Goal: Book appointment/travel/reservation: Book appointment/travel/reservation

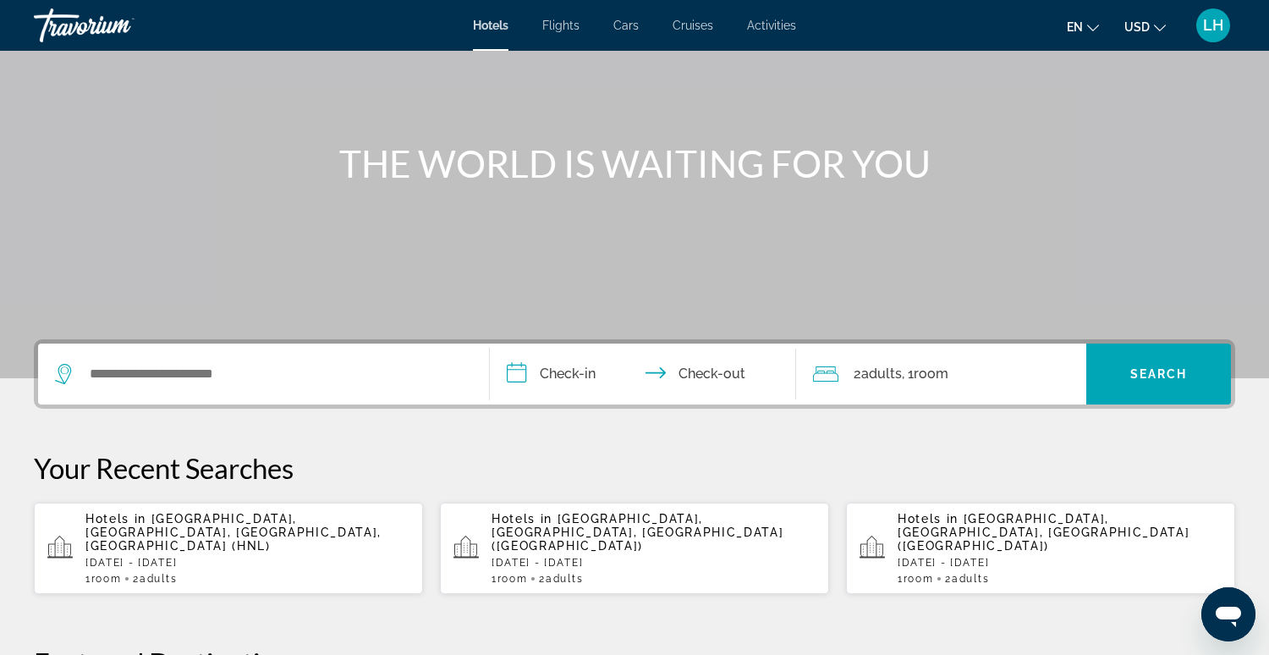
scroll to position [140, 0]
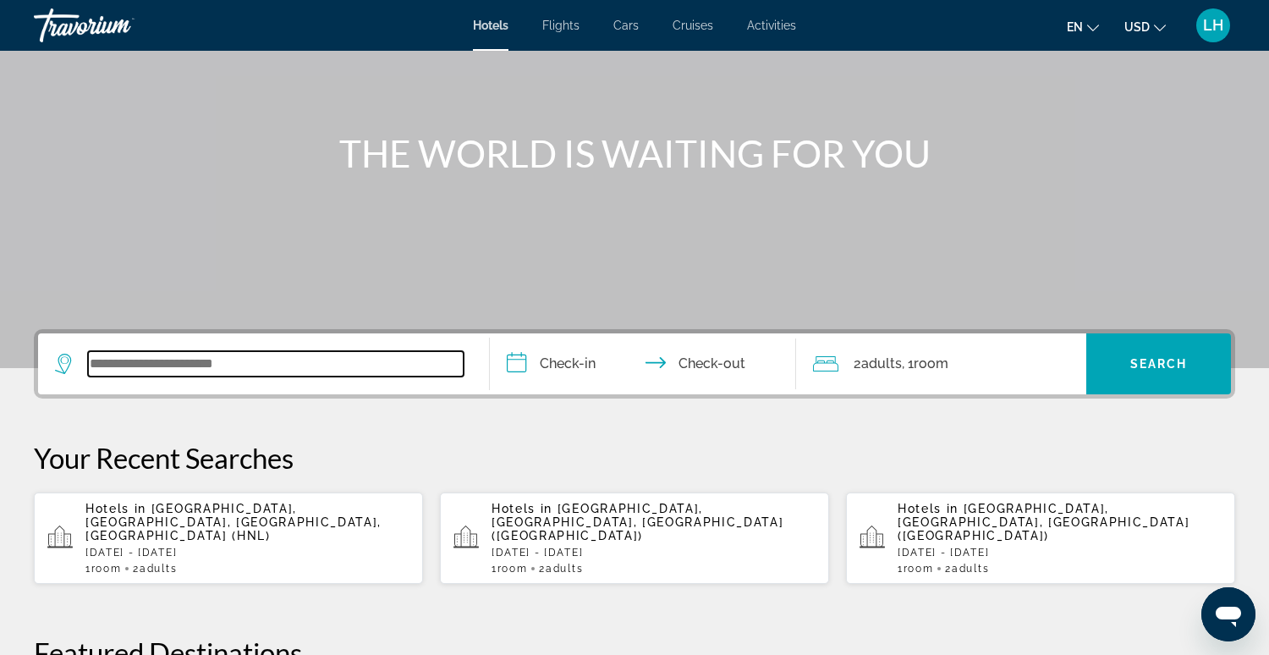
click at [453, 366] on input "Search widget" at bounding box center [276, 363] width 376 height 25
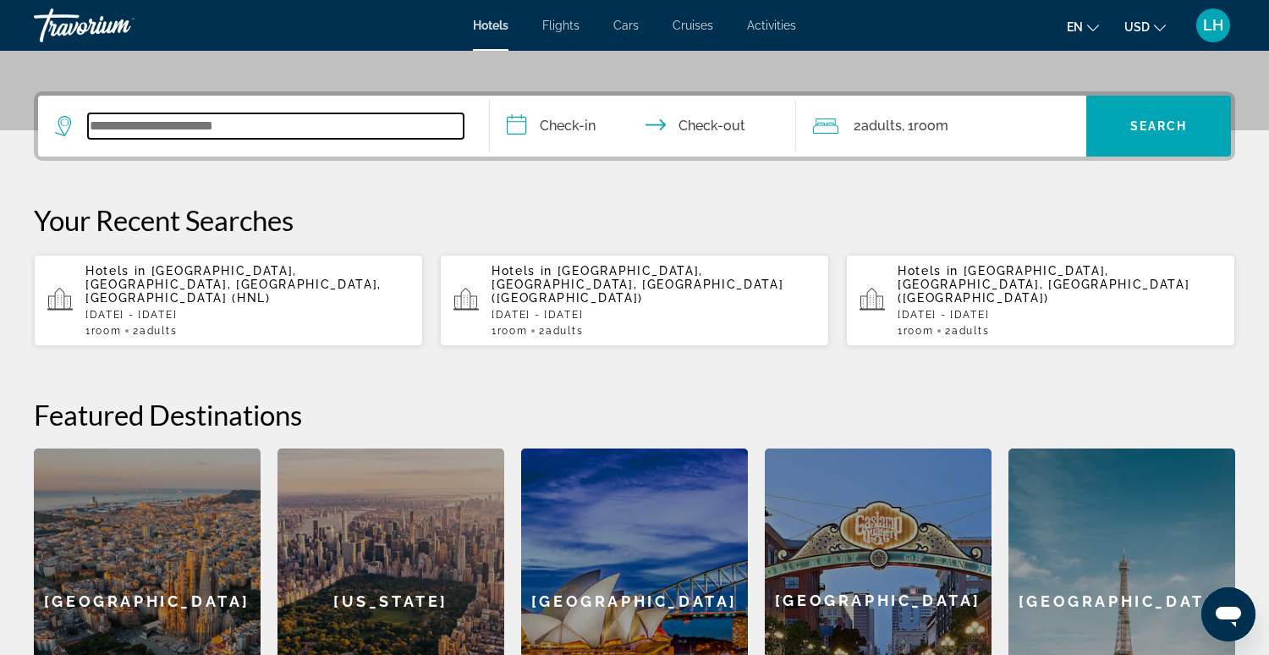
scroll to position [413, 0]
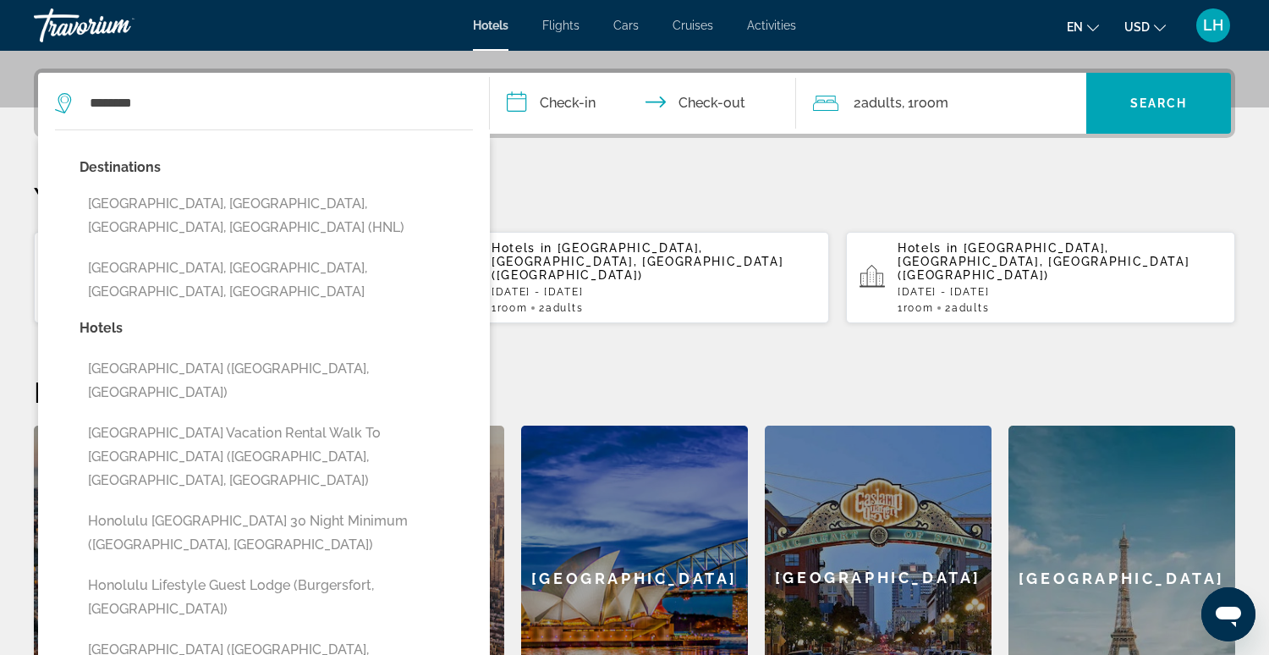
drag, startPoint x: 341, startPoint y: 188, endPoint x: 358, endPoint y: 184, distance: 17.4
click at [343, 188] on button "[GEOGRAPHIC_DATA], [GEOGRAPHIC_DATA], [GEOGRAPHIC_DATA], [GEOGRAPHIC_DATA] (HNL)" at bounding box center [277, 216] width 394 height 56
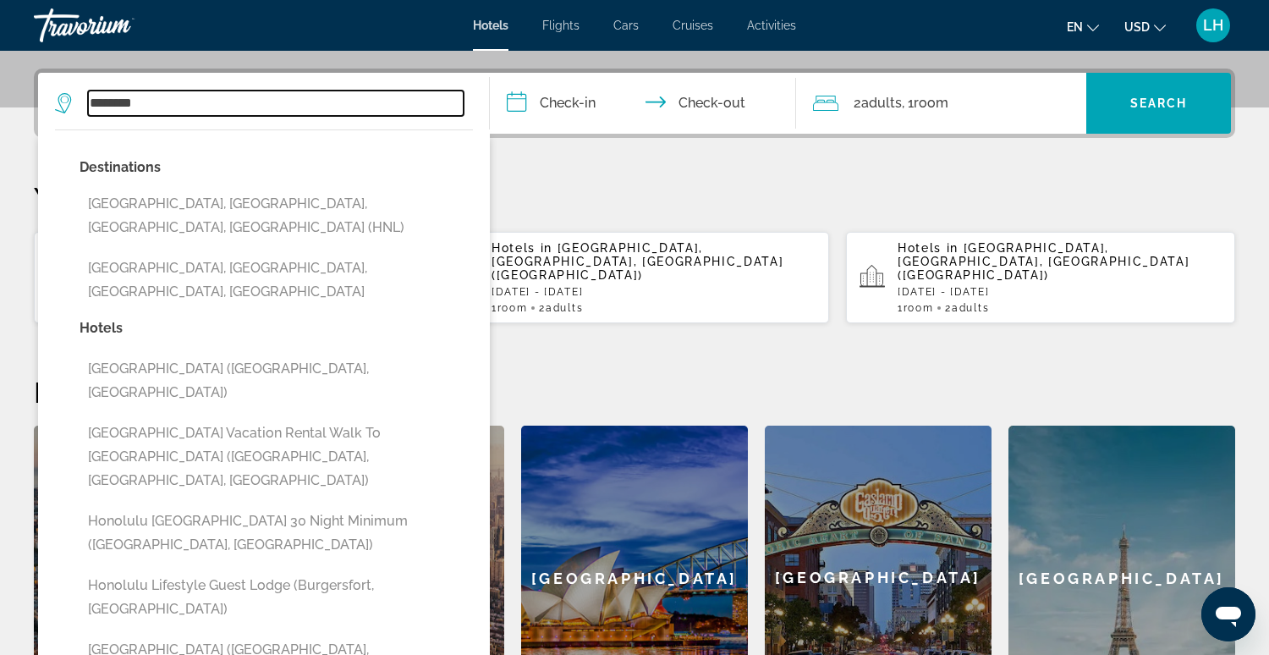
type input "**********"
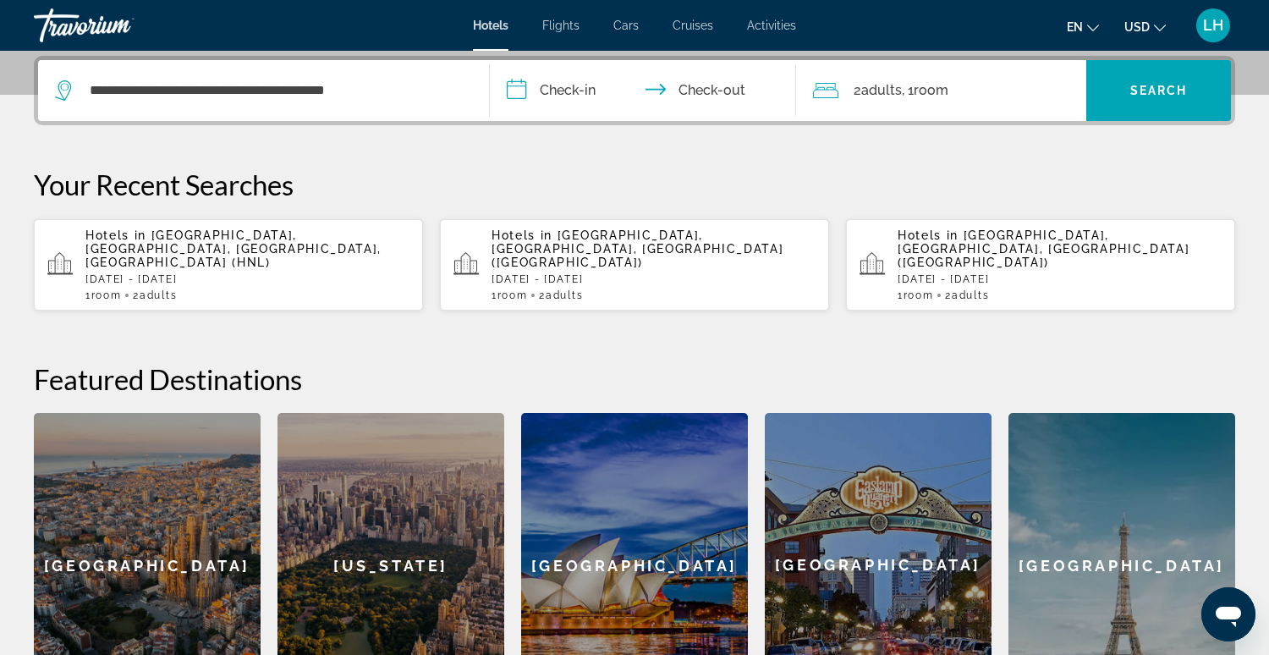
click at [535, 89] on input "**********" at bounding box center [647, 93] width 314 height 66
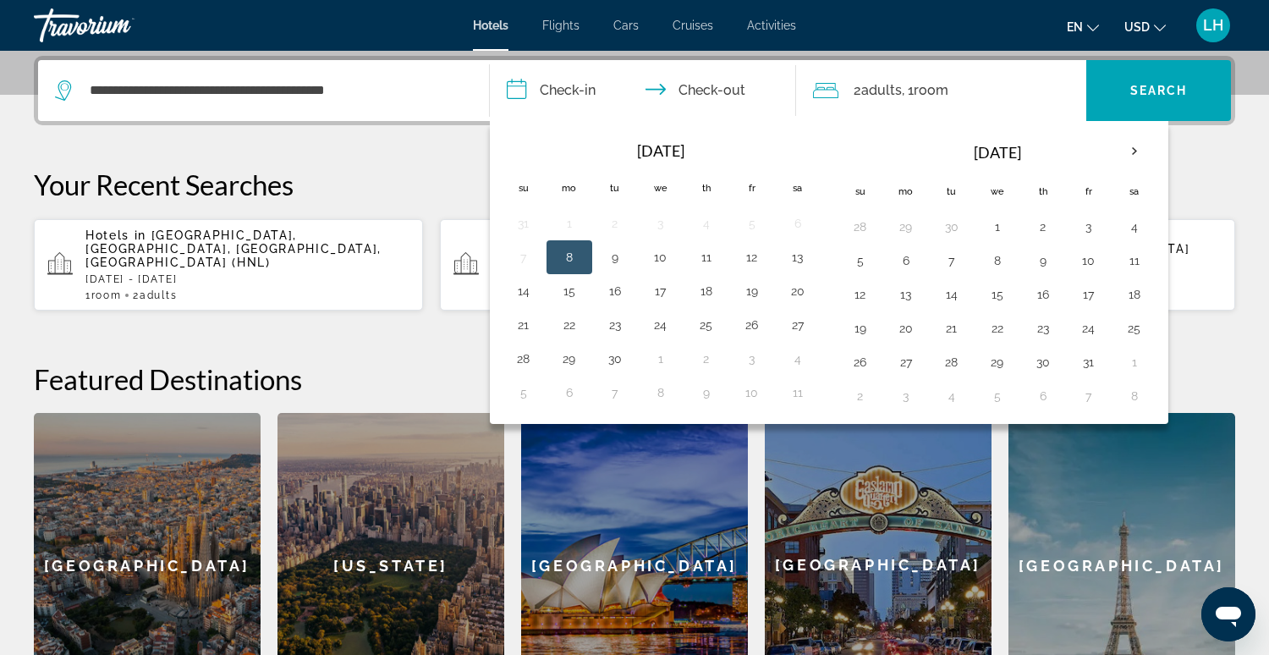
drag, startPoint x: 985, startPoint y: 80, endPoint x: 922, endPoint y: 62, distance: 65.1
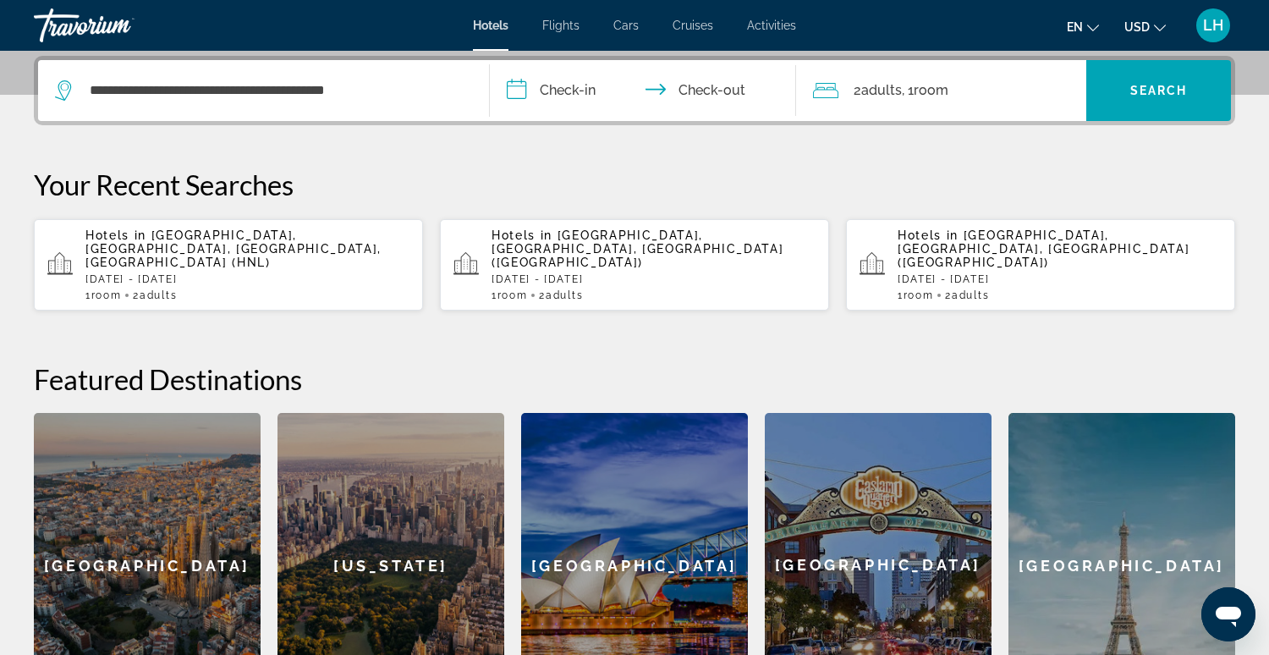
click at [693, 87] on input "**********" at bounding box center [647, 93] width 314 height 66
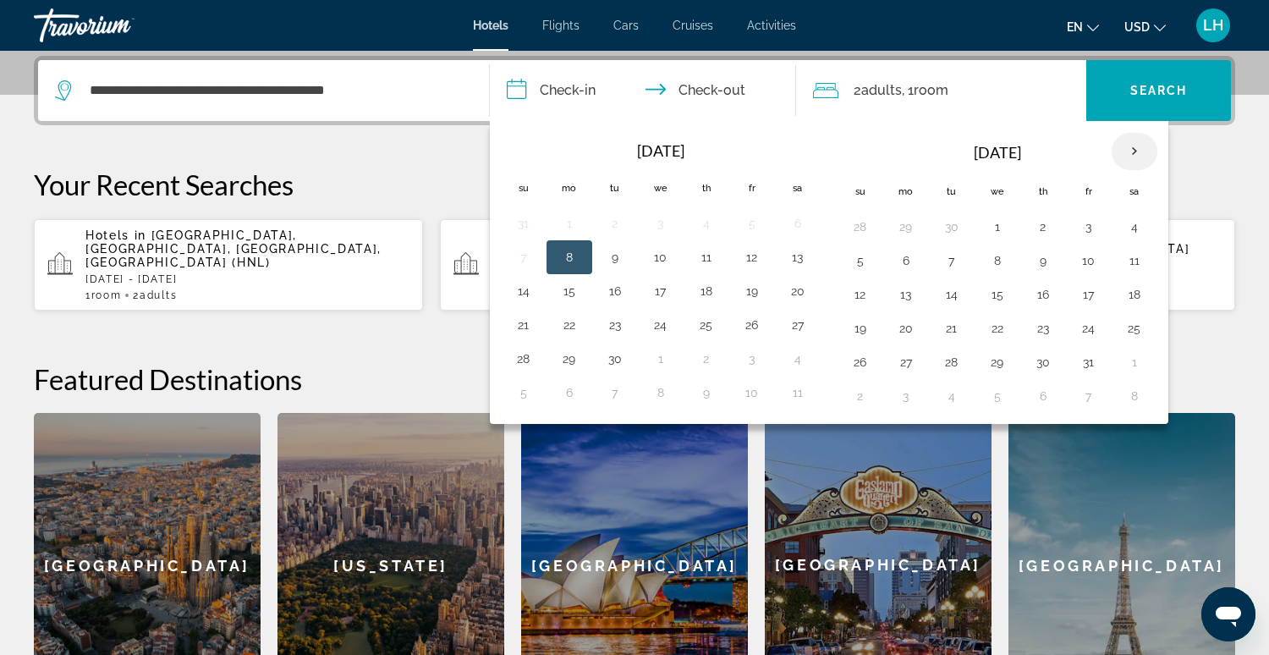
click at [1125, 151] on th "Next month" at bounding box center [1135, 151] width 46 height 37
click at [897, 290] on button "10" at bounding box center [906, 295] width 27 height 24
click at [988, 295] on button "12" at bounding box center [997, 295] width 27 height 24
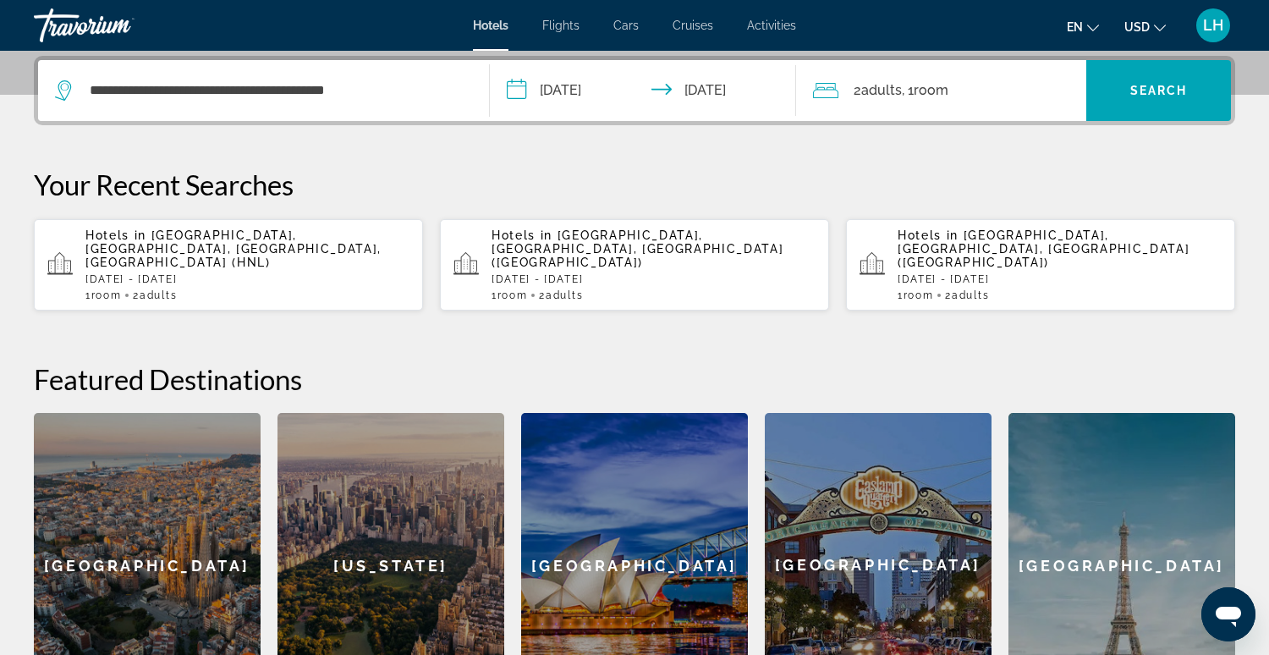
click at [579, 92] on input "**********" at bounding box center [647, 93] width 314 height 66
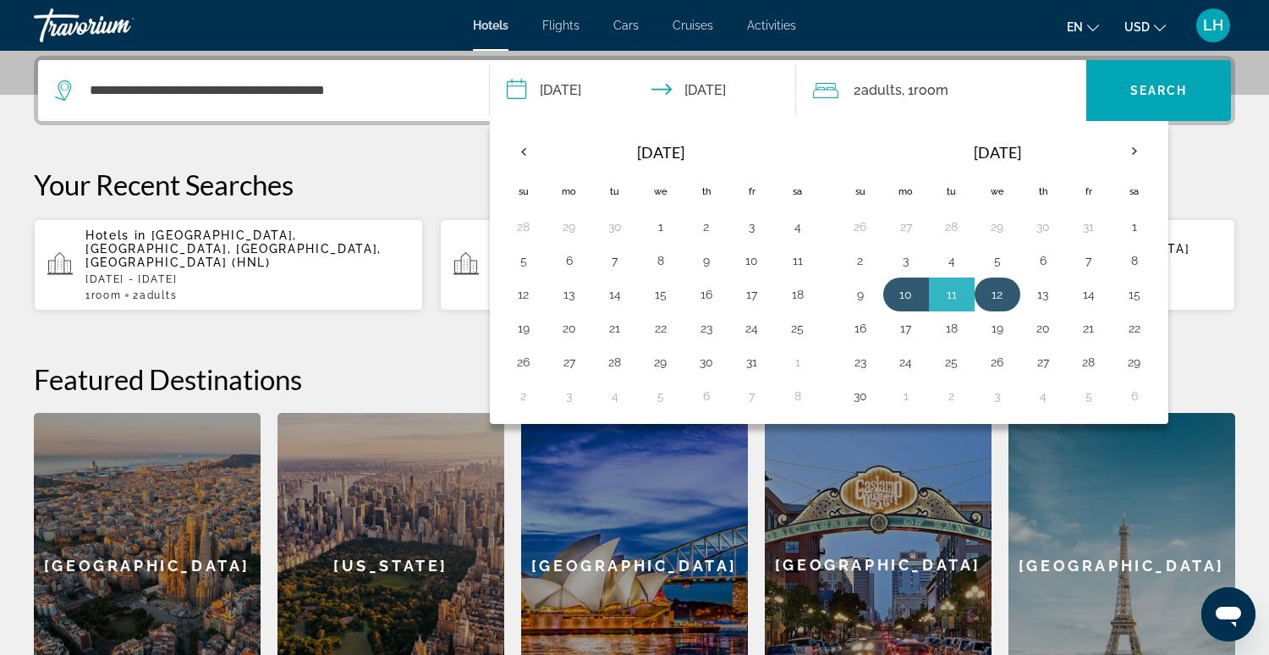
click at [992, 289] on button "12" at bounding box center [997, 295] width 27 height 24
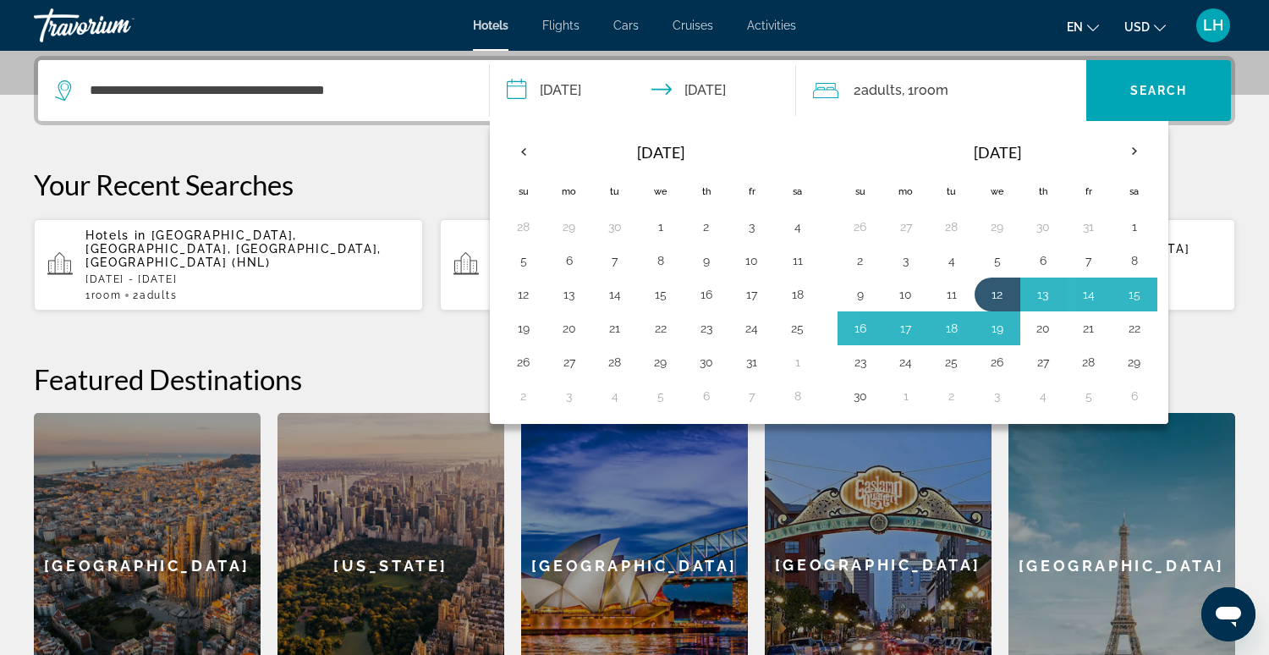
click at [1038, 322] on button "20" at bounding box center [1043, 329] width 27 height 24
type input "**********"
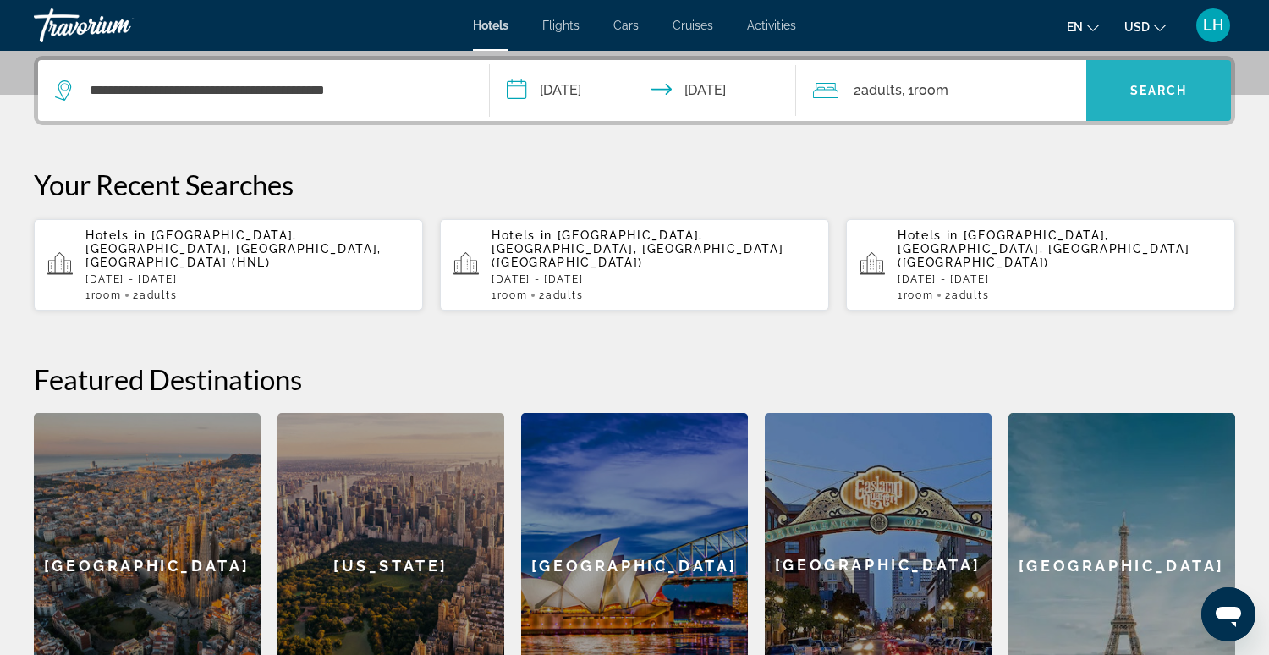
click at [1164, 96] on span "Search" at bounding box center [1160, 91] width 58 height 14
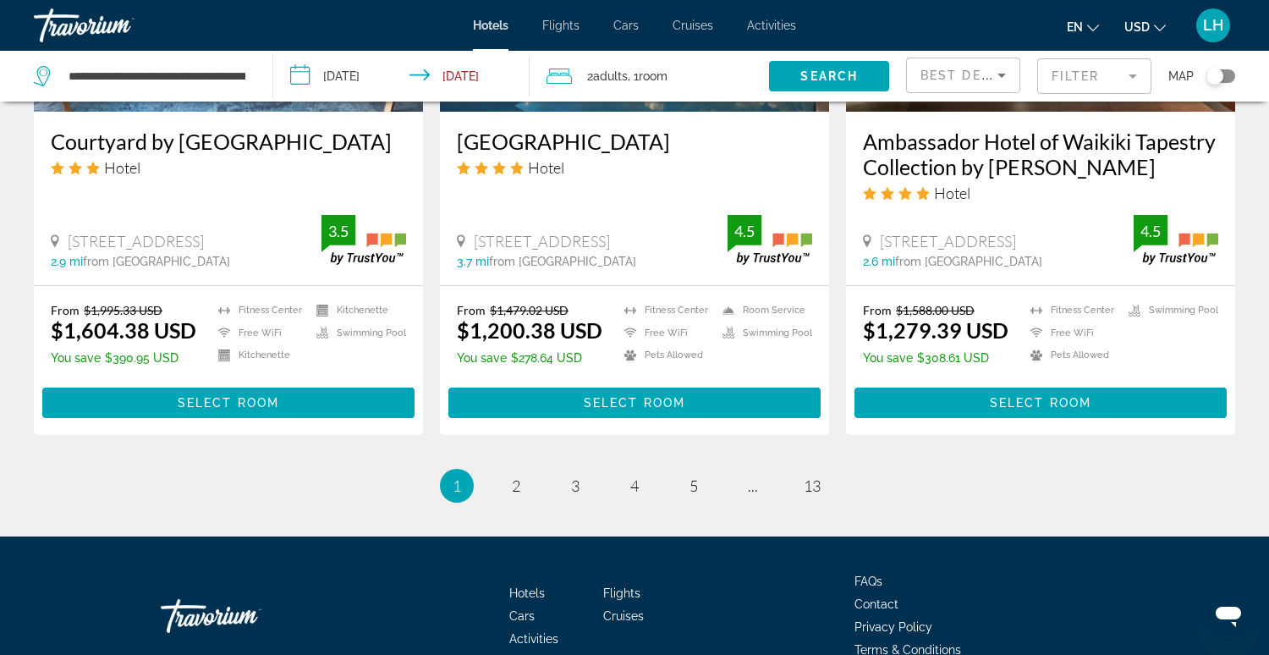
scroll to position [2214, 0]
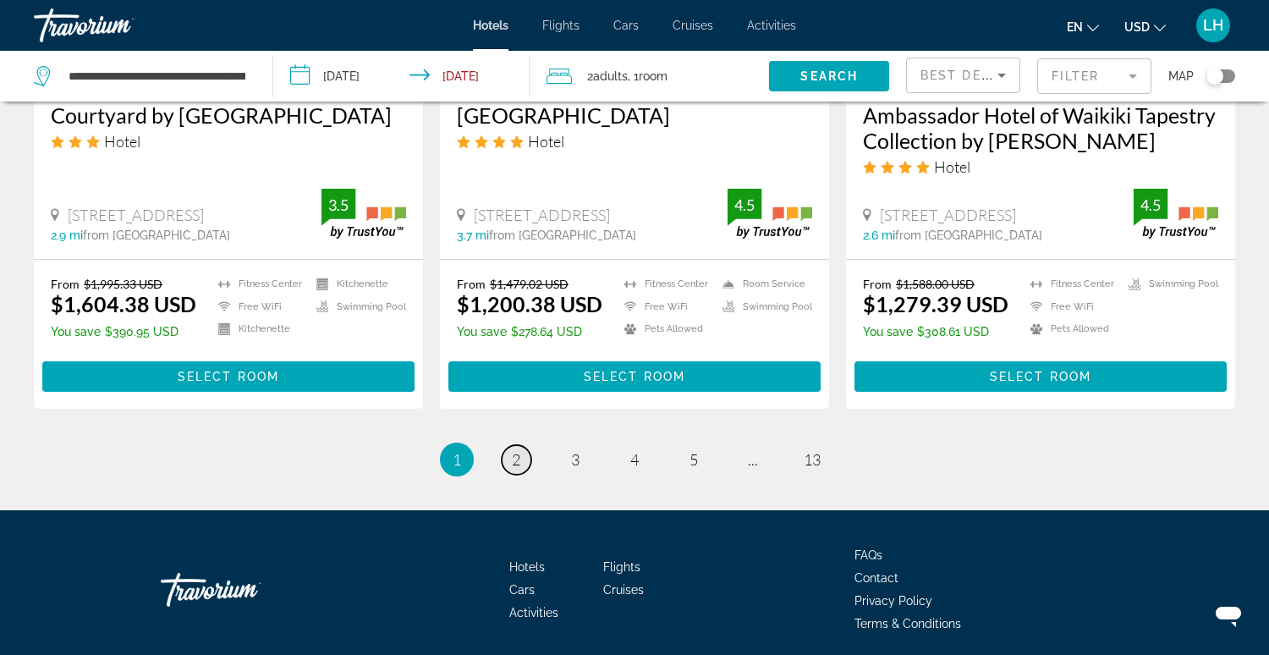
click at [512, 450] on span "2" at bounding box center [516, 459] width 8 height 19
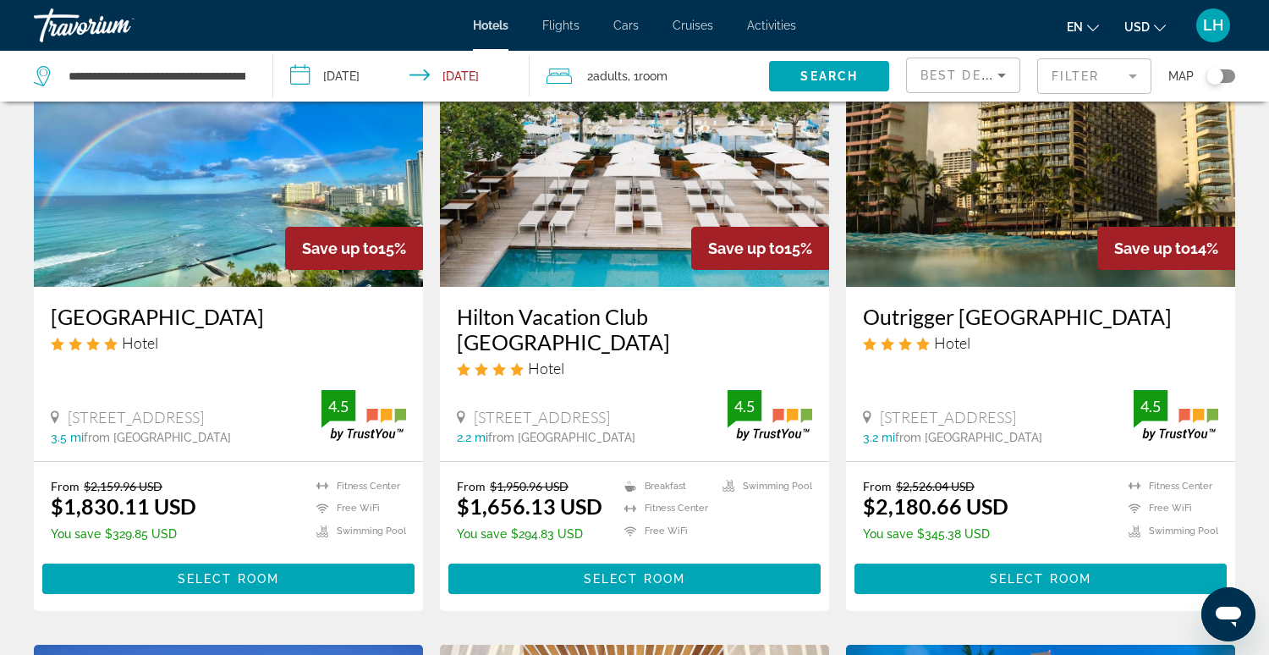
scroll to position [1373, 0]
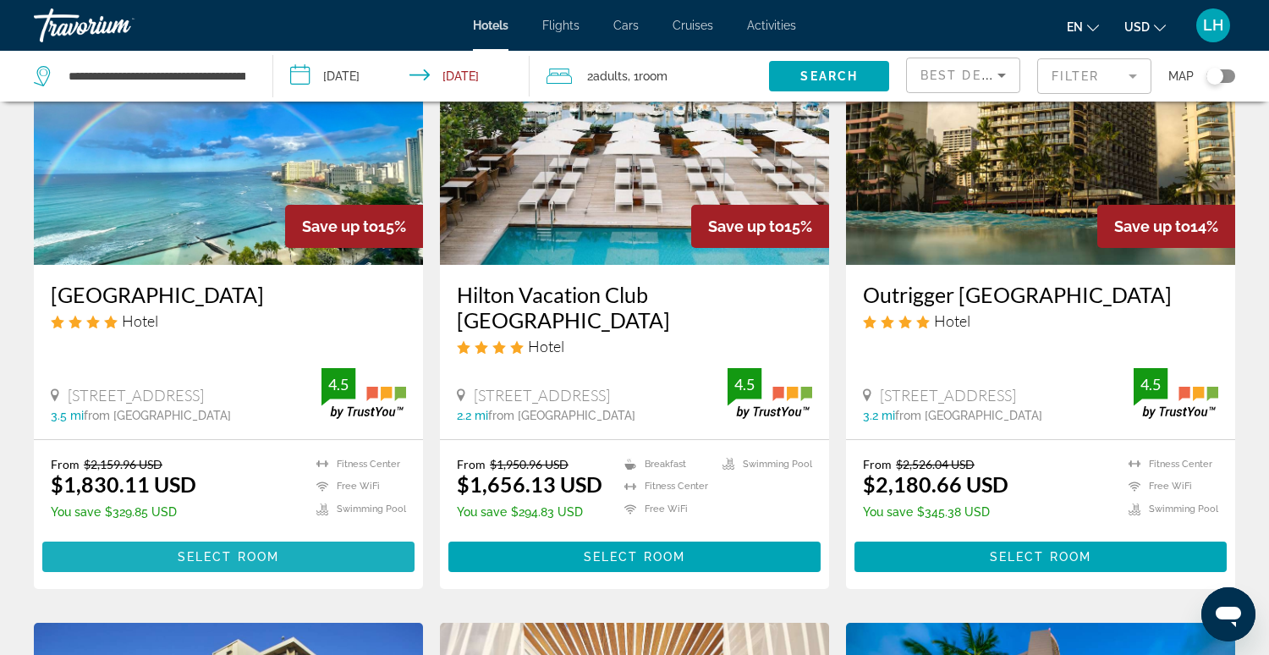
click at [201, 564] on span "Select Room" at bounding box center [229, 557] width 102 height 14
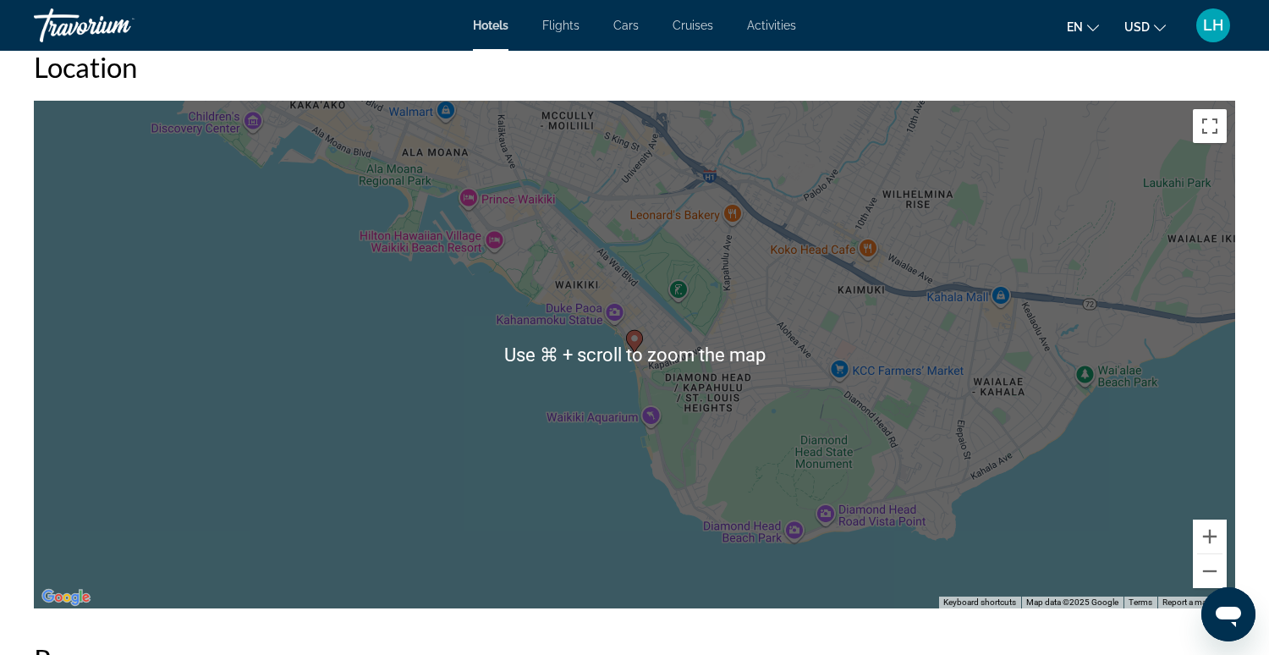
scroll to position [1600, 0]
click at [417, 424] on div "To activate drag with keyboard, press Alt + Enter. Once in keyboard drag state,…" at bounding box center [635, 356] width 1202 height 508
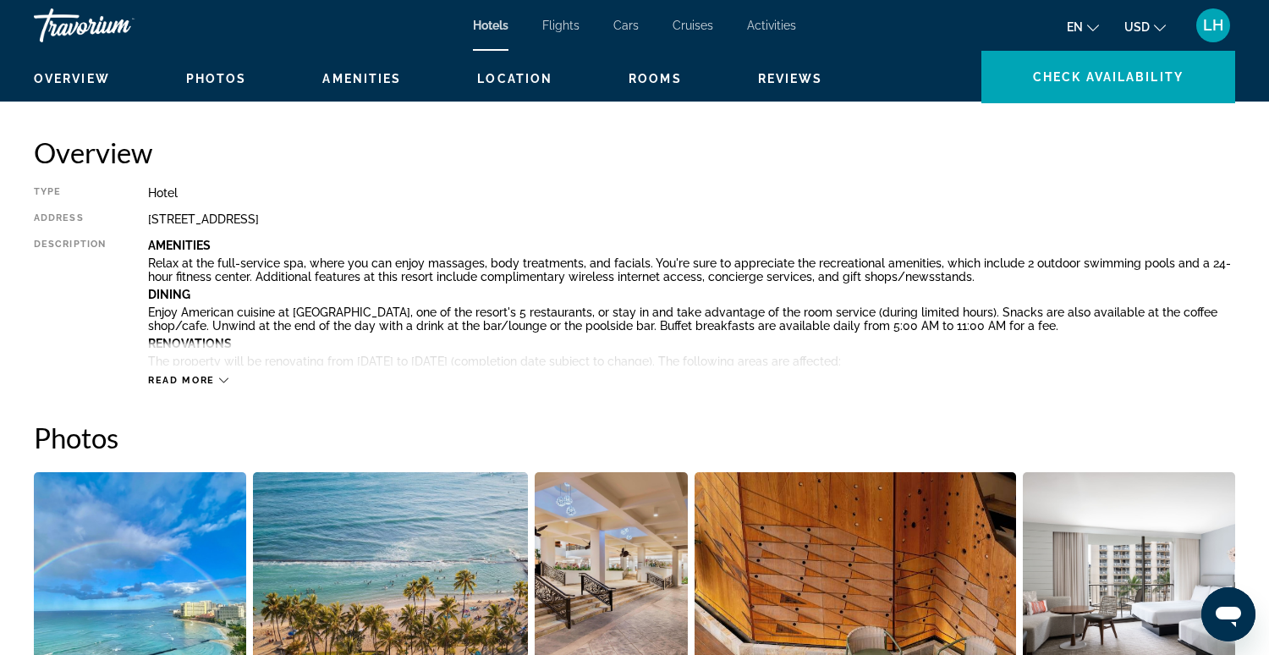
scroll to position [0, 0]
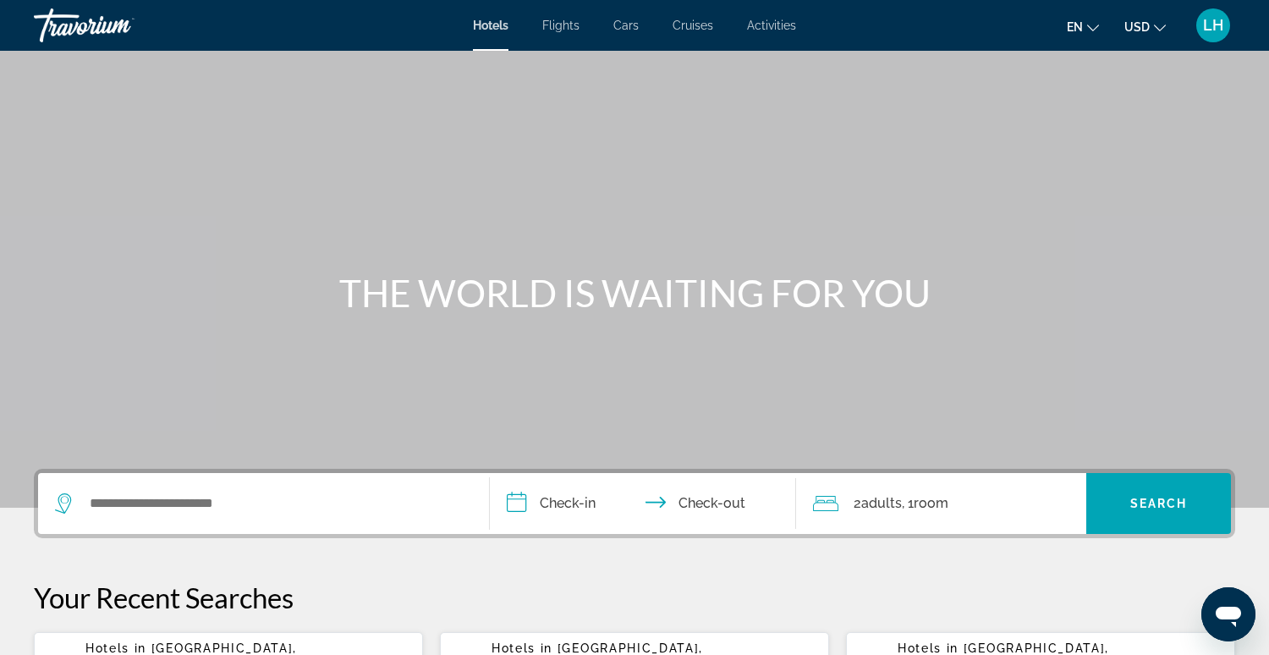
click at [764, 28] on span "Activities" at bounding box center [771, 26] width 49 height 14
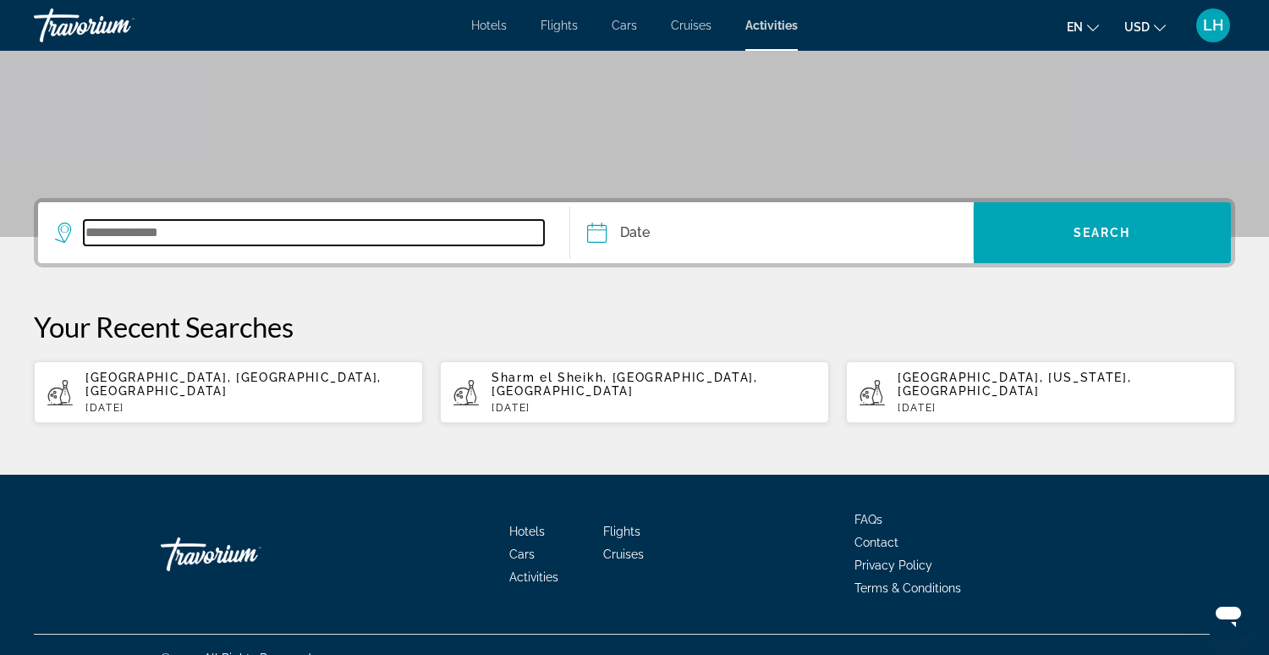
click at [220, 229] on input "Search widget" at bounding box center [314, 232] width 460 height 25
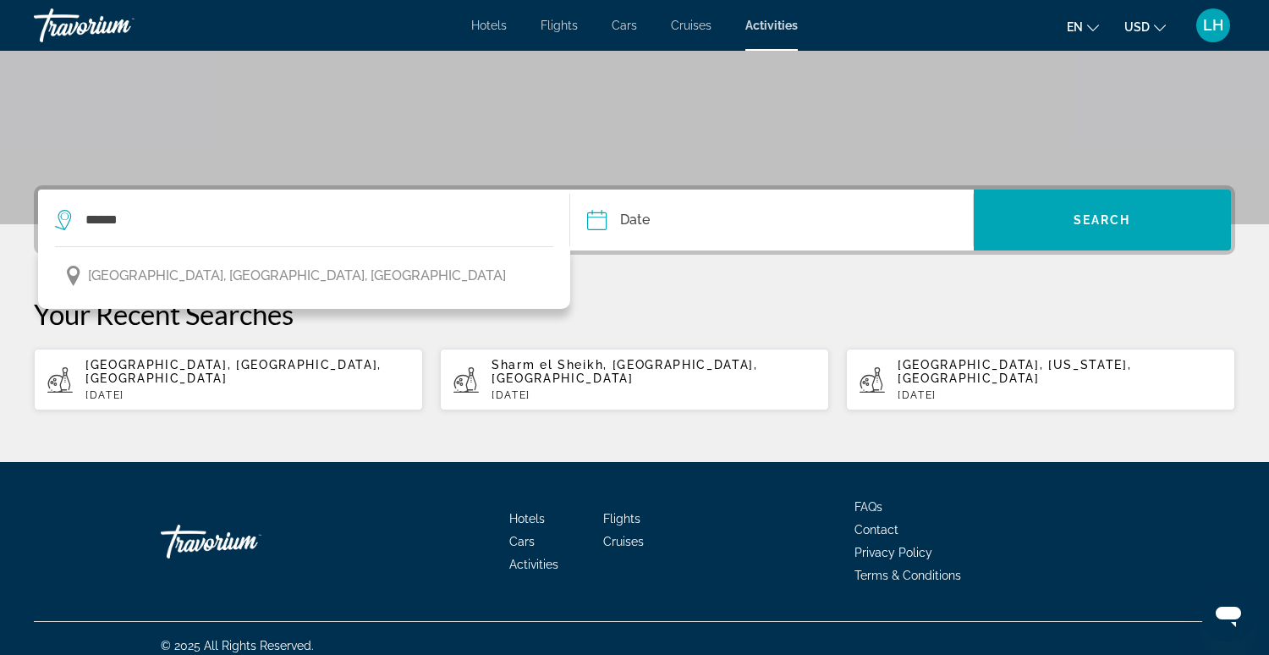
click at [204, 277] on span "Banff, Alberta, Canada" at bounding box center [297, 276] width 418 height 24
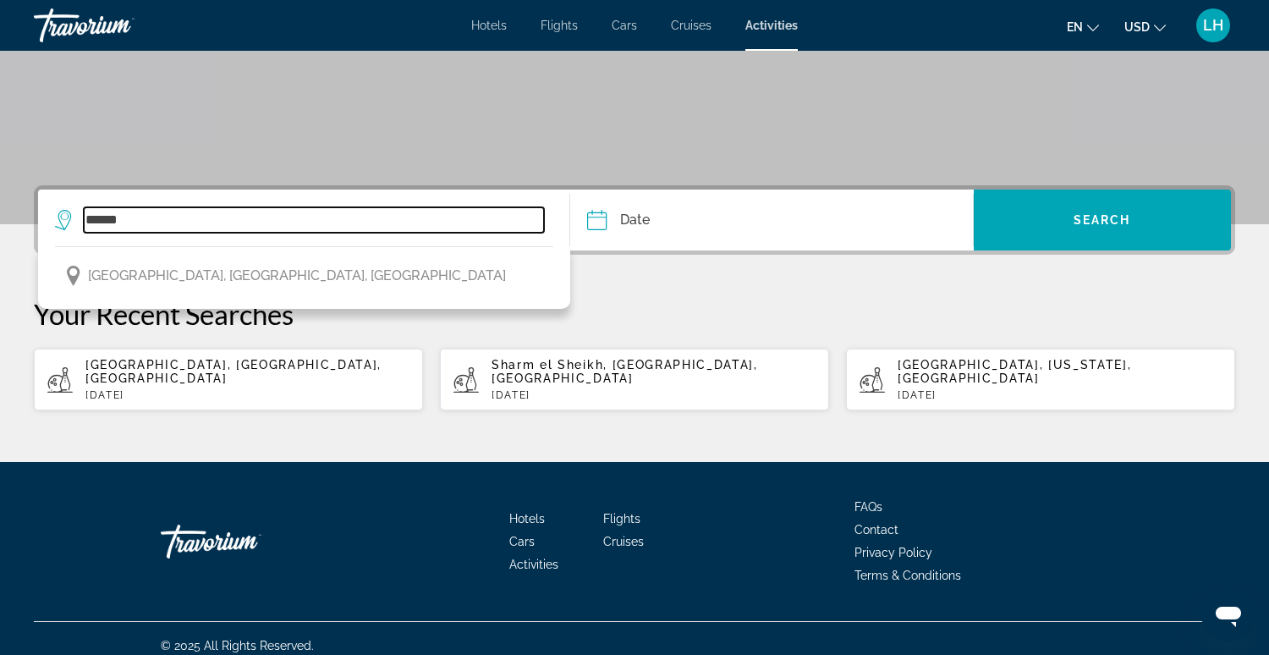
type input "**********"
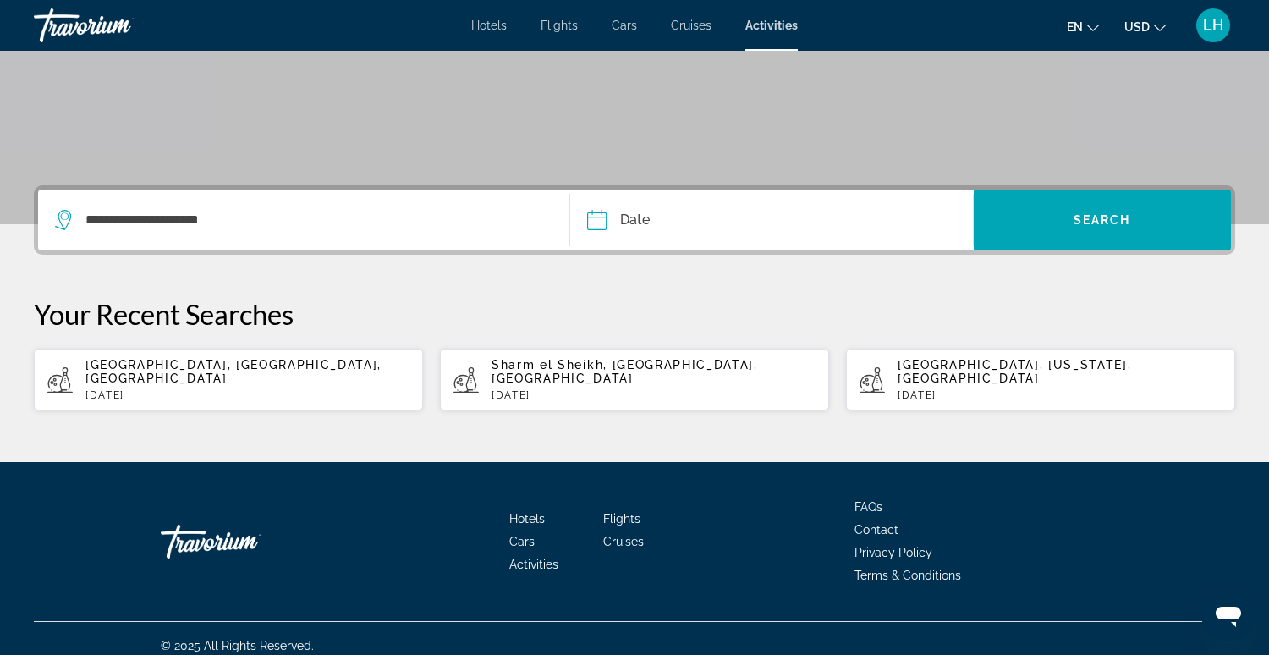
click at [596, 220] on input "Date" at bounding box center [683, 223] width 200 height 66
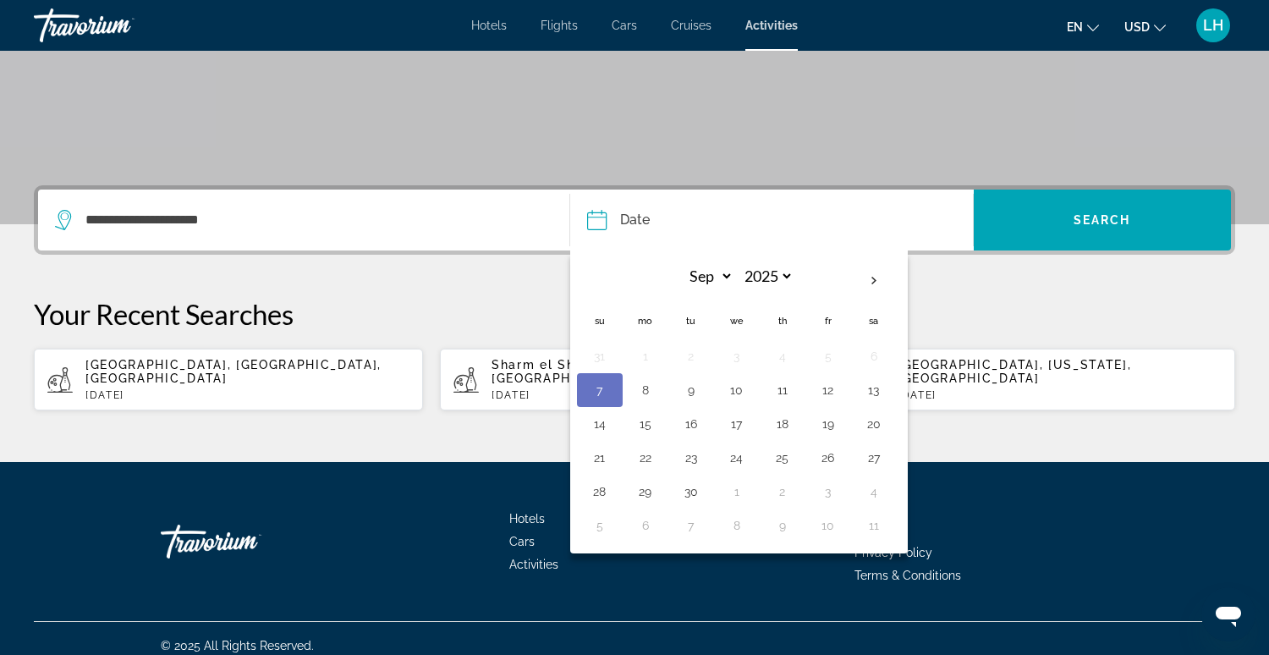
click at [643, 491] on button "29" at bounding box center [645, 492] width 27 height 24
type input "**********"
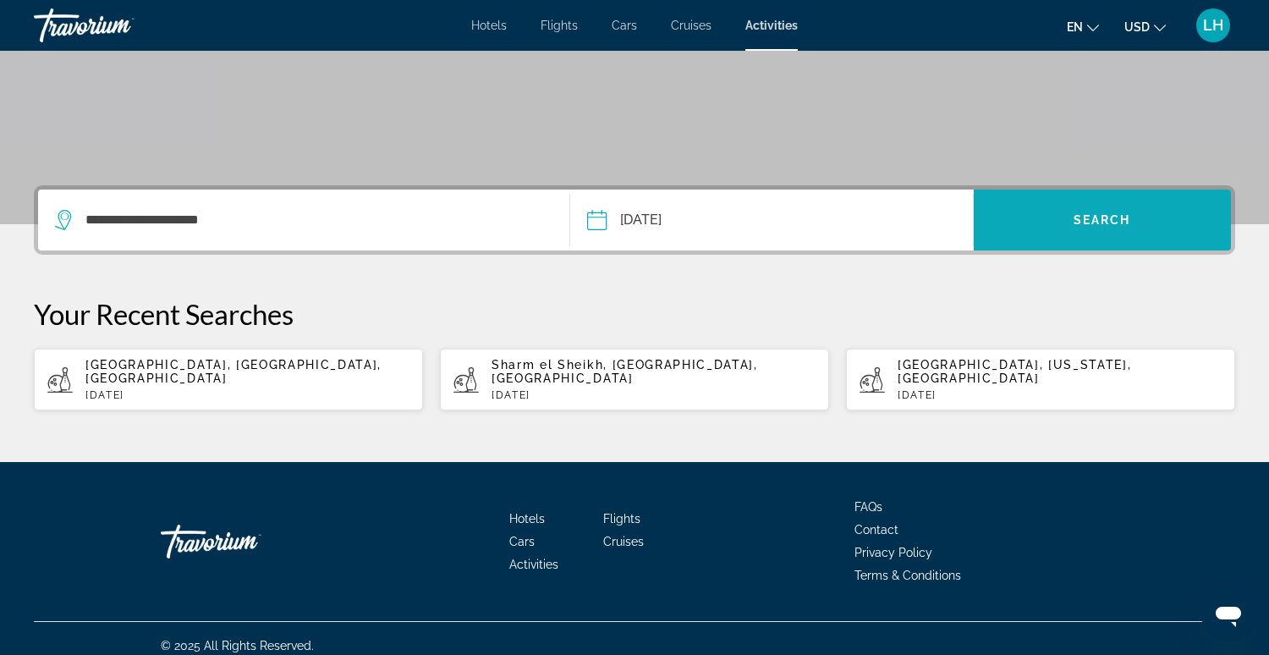
click at [1068, 228] on span "Search widget" at bounding box center [1102, 220] width 257 height 41
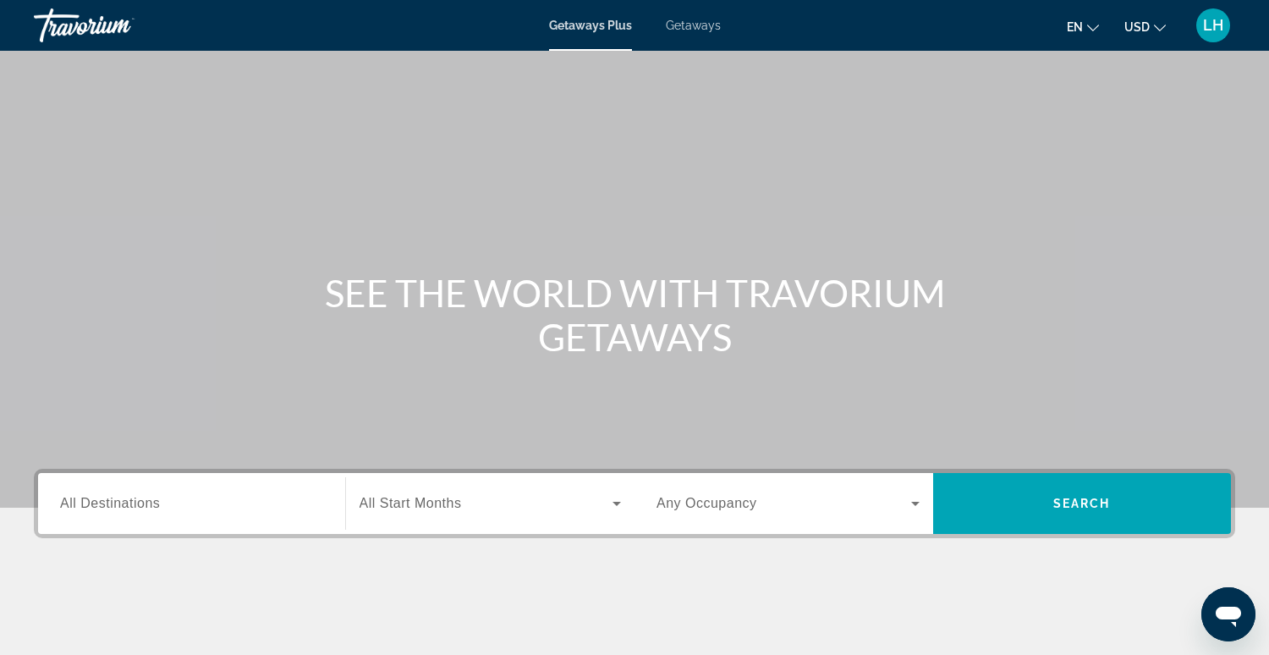
click at [690, 26] on span "Getaways" at bounding box center [693, 26] width 55 height 14
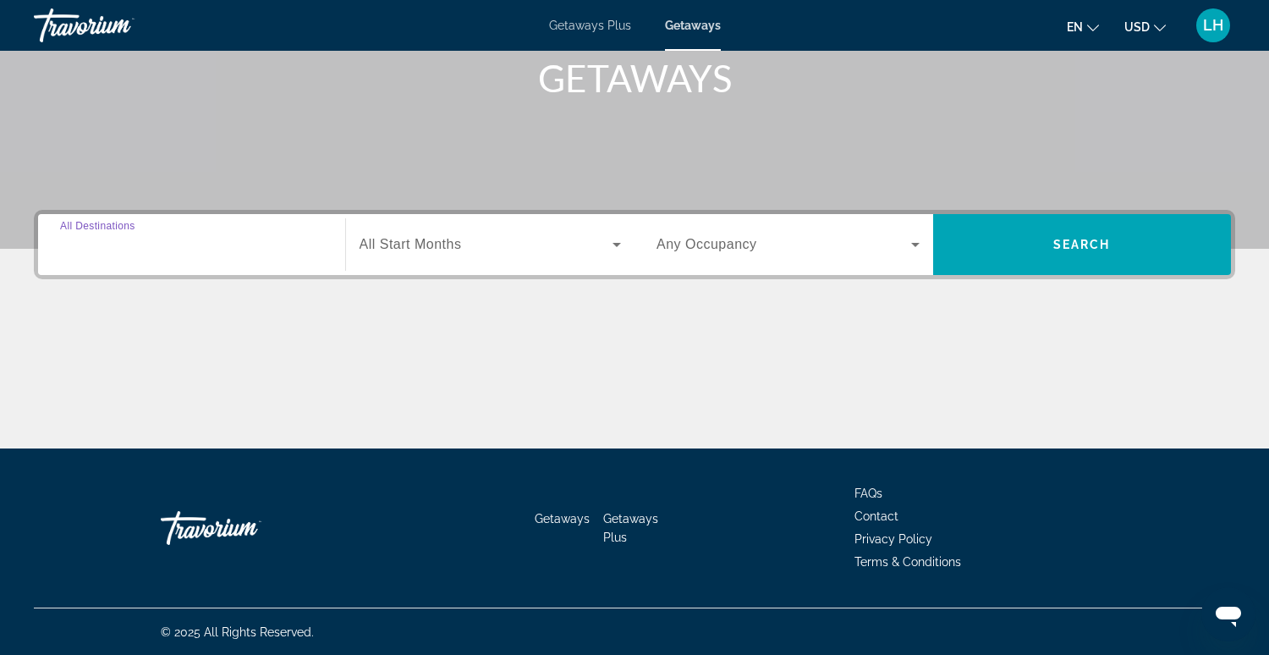
click at [221, 245] on input "Destination All Destinations" at bounding box center [191, 245] width 263 height 20
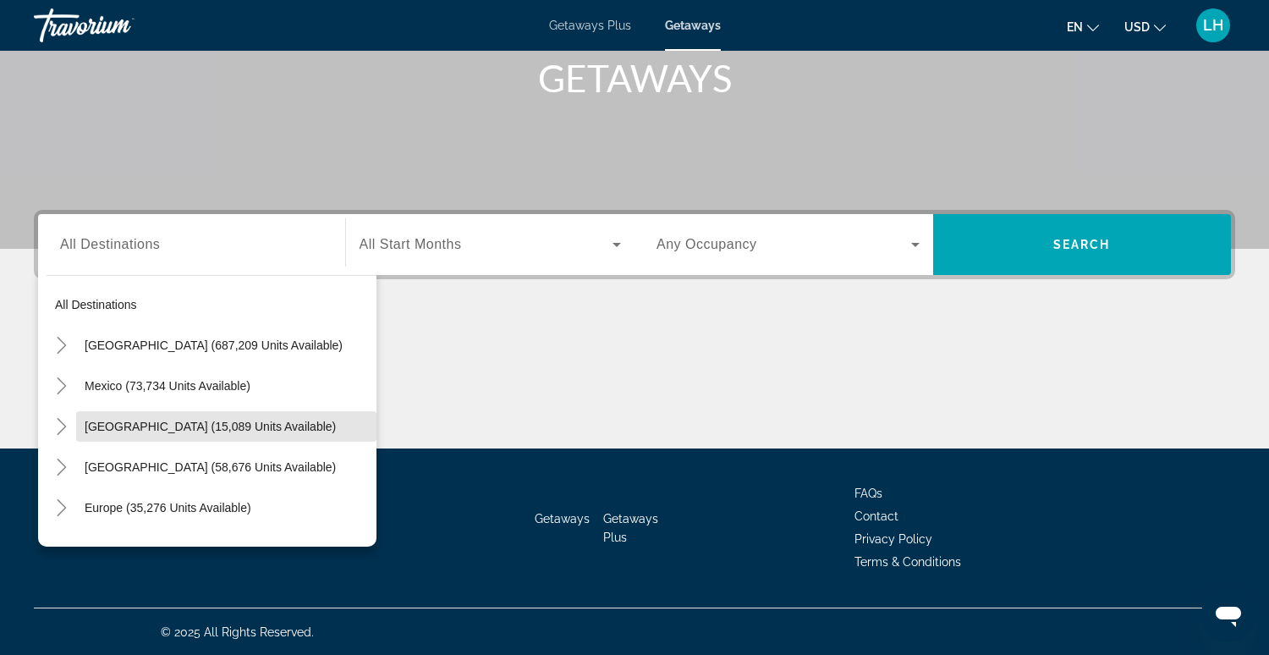
click at [93, 427] on span "Canada (15,089 units available)" at bounding box center [210, 427] width 251 height 14
type input "**********"
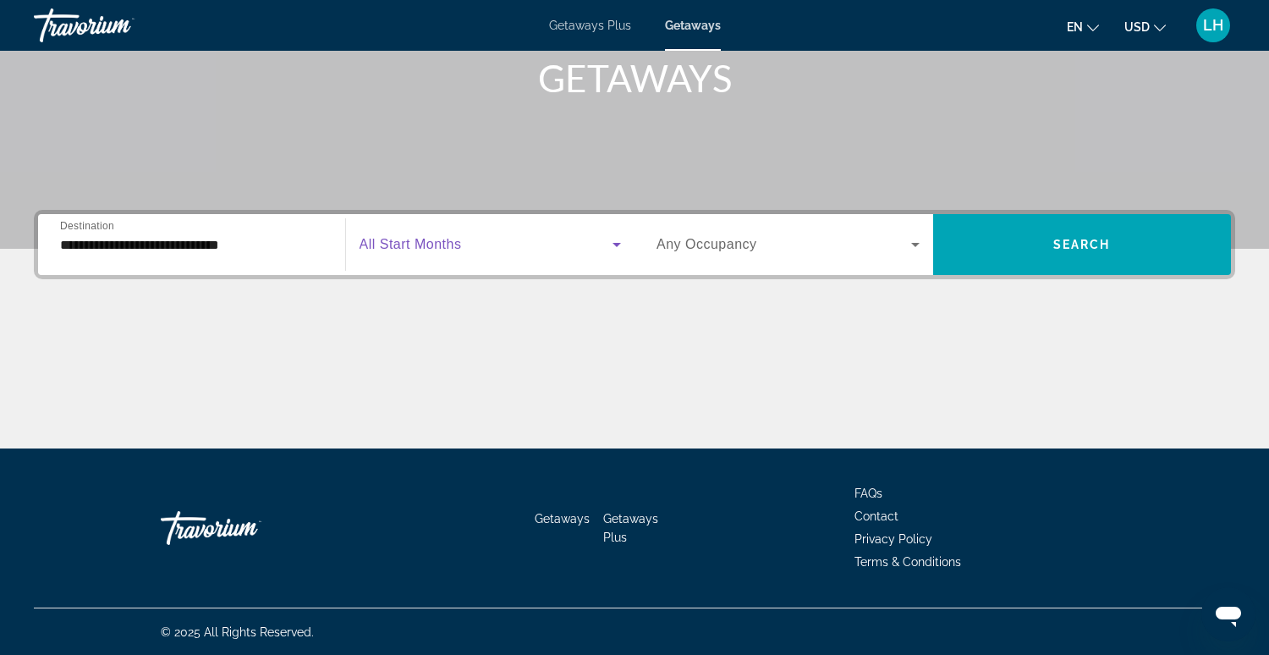
click at [614, 245] on icon "Search widget" at bounding box center [617, 244] width 20 height 20
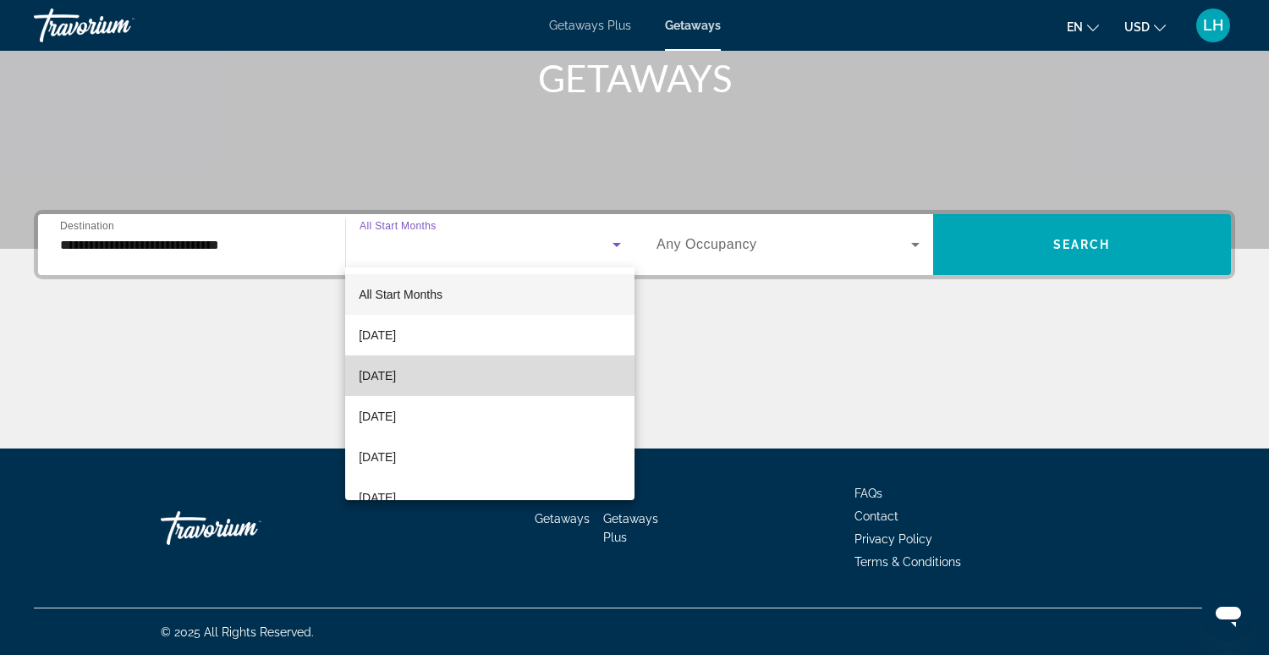
click at [442, 374] on mat-option "[DATE]" at bounding box center [489, 375] width 289 height 41
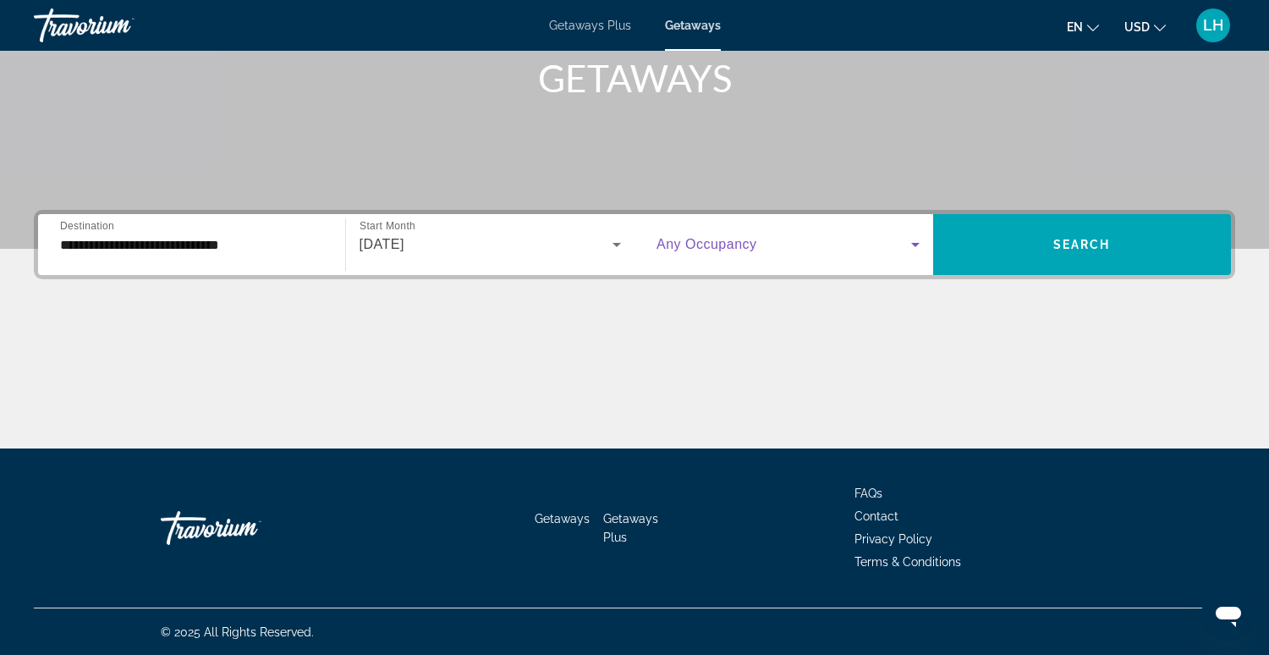
click at [913, 244] on icon "Search widget" at bounding box center [915, 244] width 20 height 20
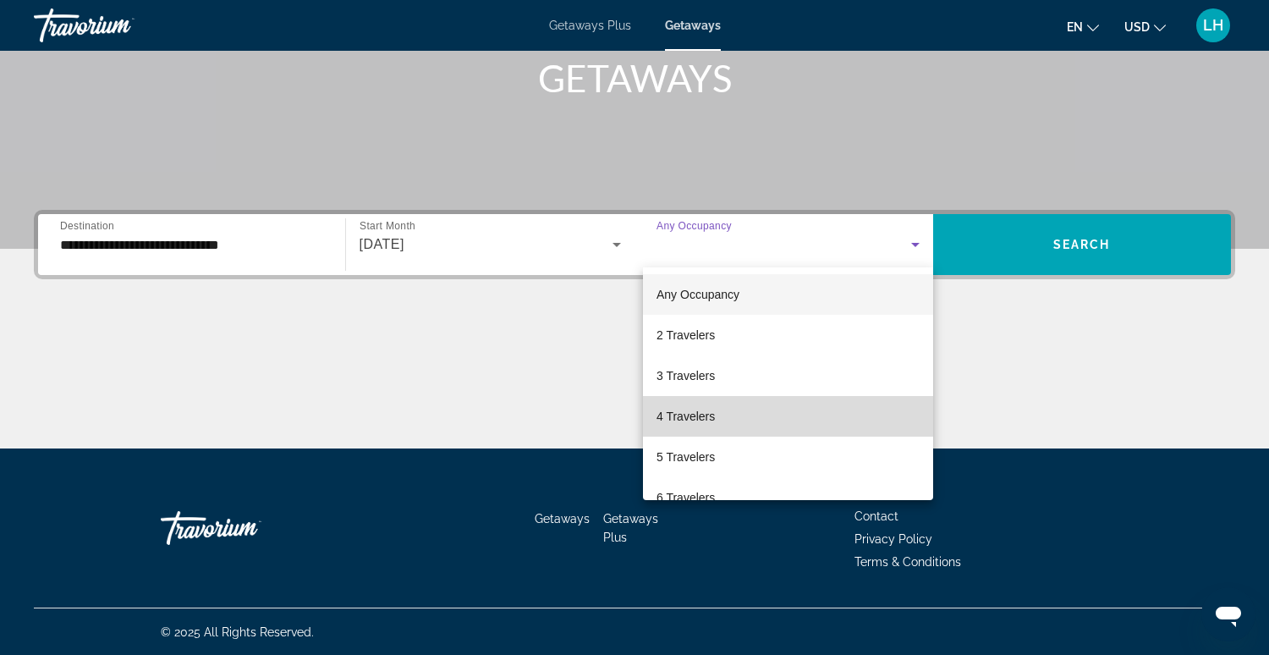
drag, startPoint x: 817, startPoint y: 416, endPoint x: 809, endPoint y: 411, distance: 8.7
click at [817, 416] on mat-option "4 Travelers" at bounding box center [788, 416] width 290 height 41
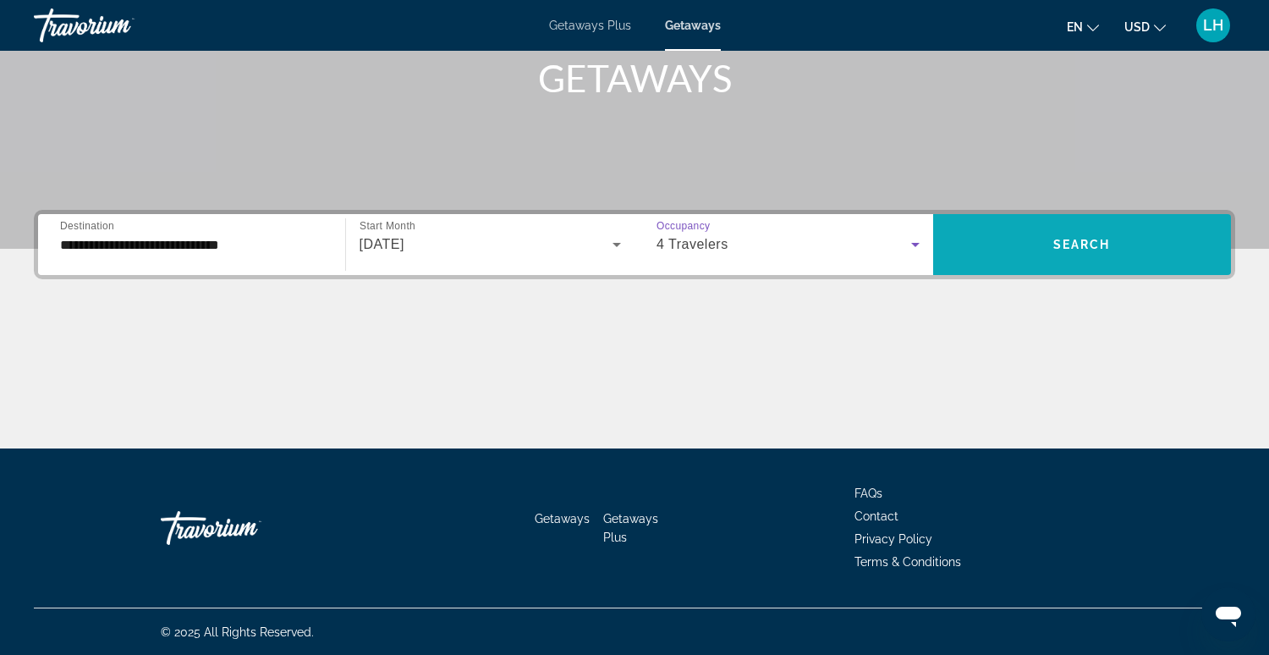
click at [1067, 240] on span "Search" at bounding box center [1083, 245] width 58 height 14
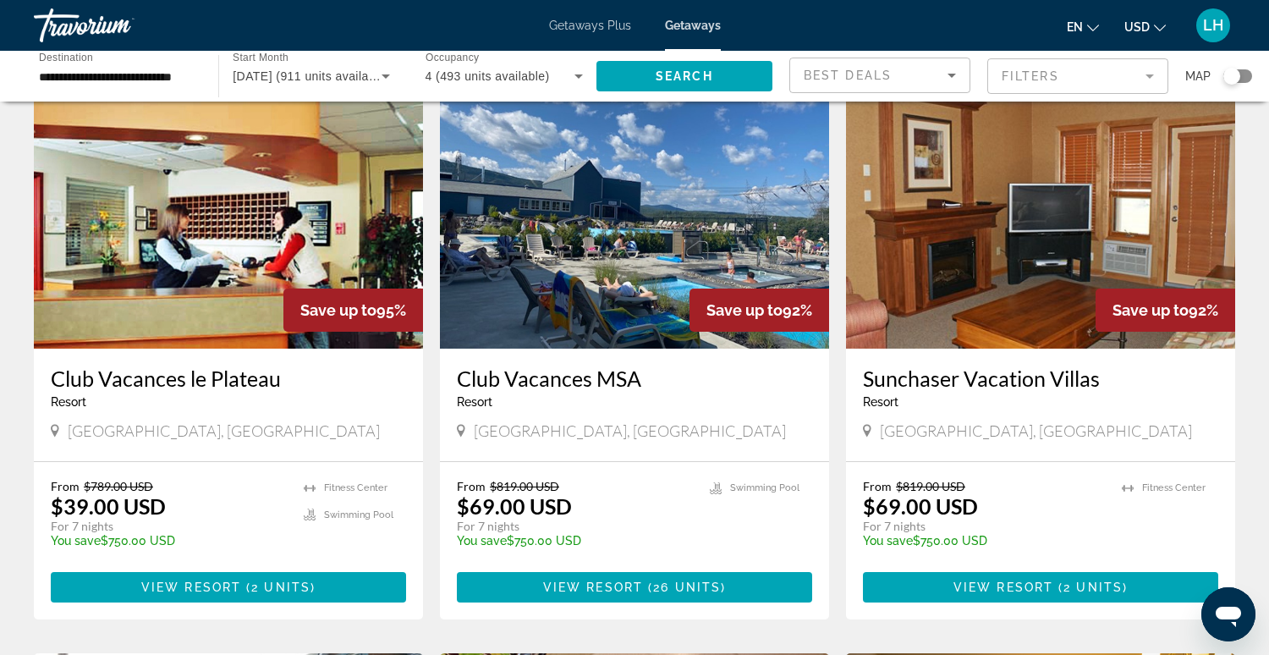
scroll to position [691, 0]
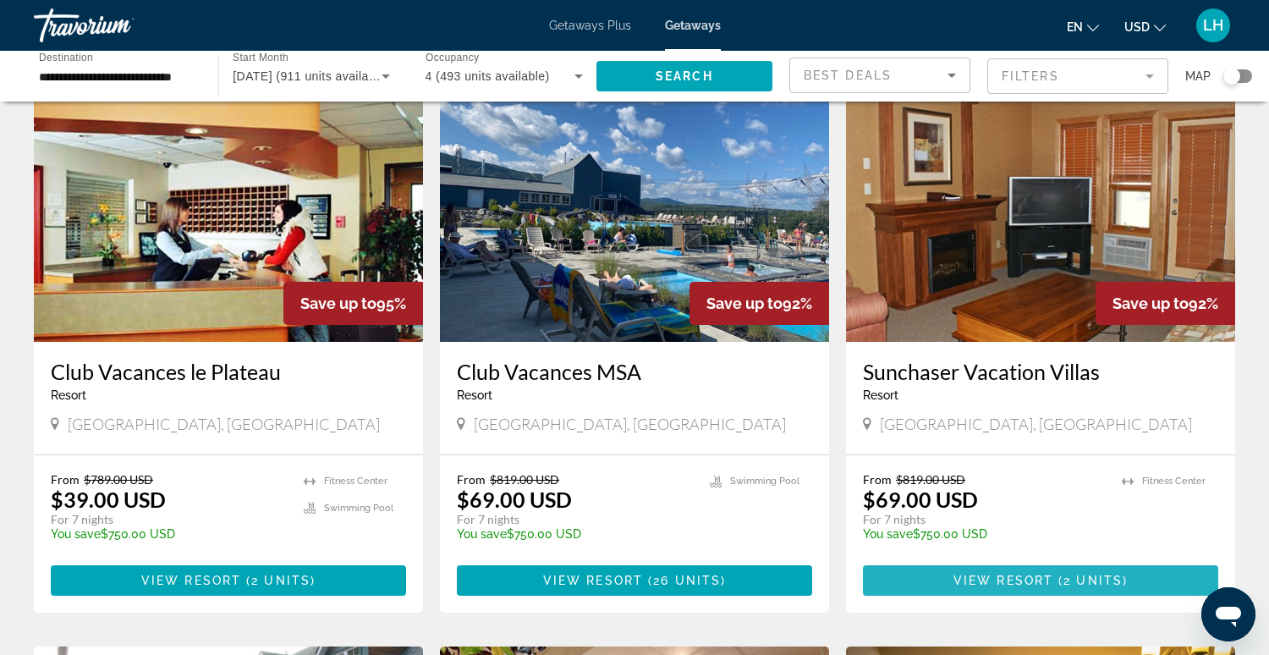
click at [1011, 579] on span "View Resort" at bounding box center [1004, 581] width 100 height 14
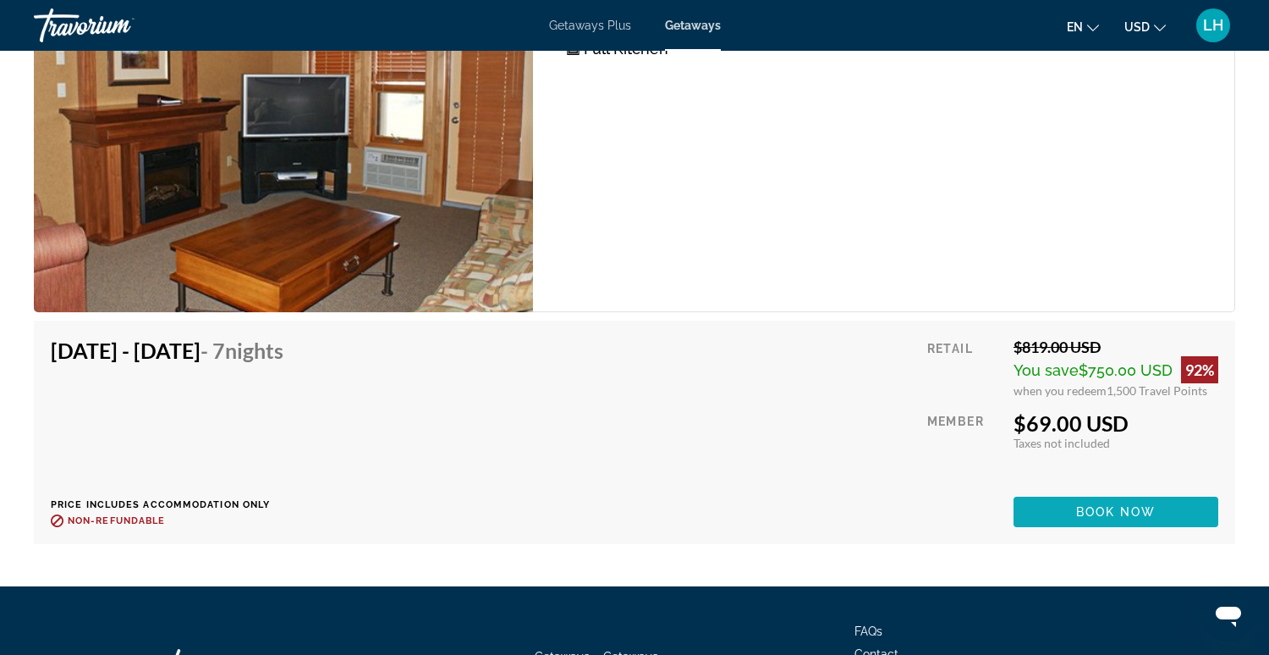
scroll to position [3168, 0]
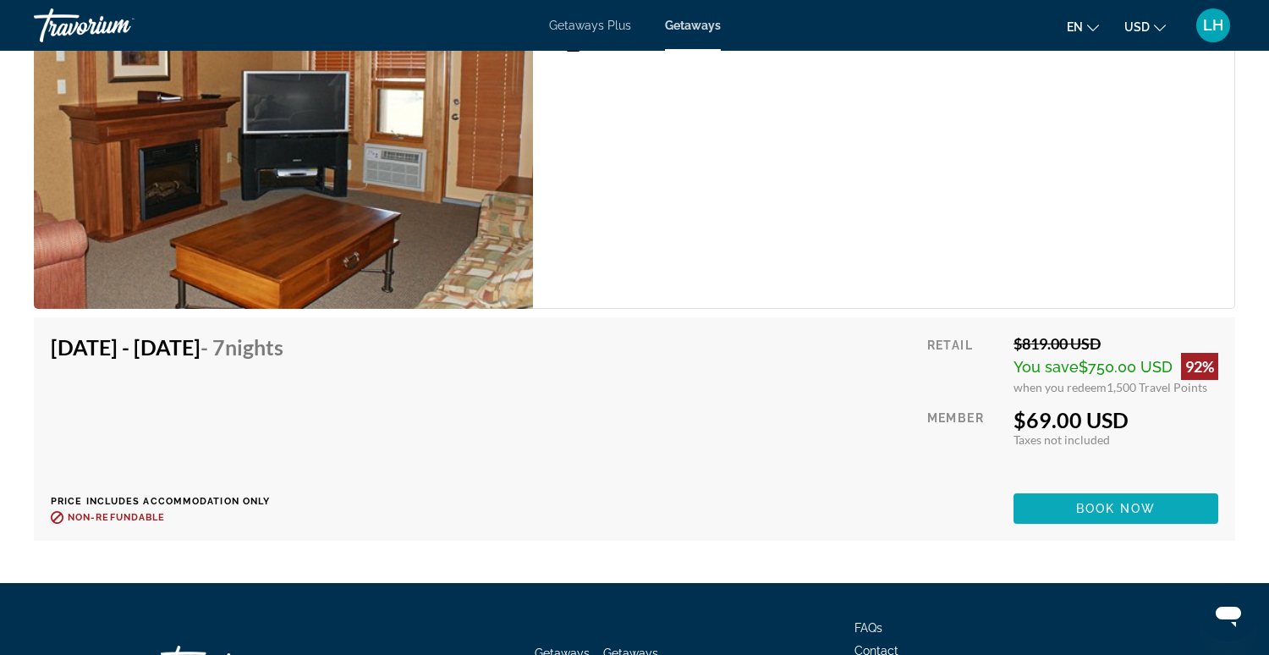
click at [1092, 508] on span "Book now" at bounding box center [1116, 509] width 80 height 14
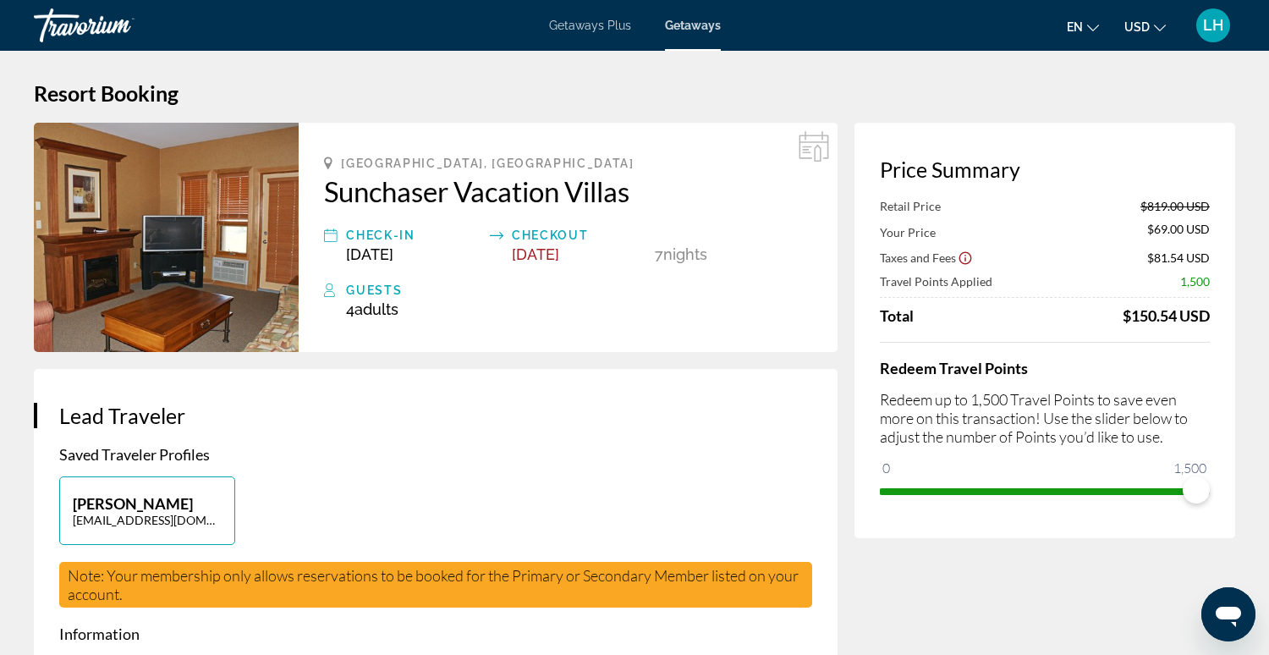
scroll to position [8, 0]
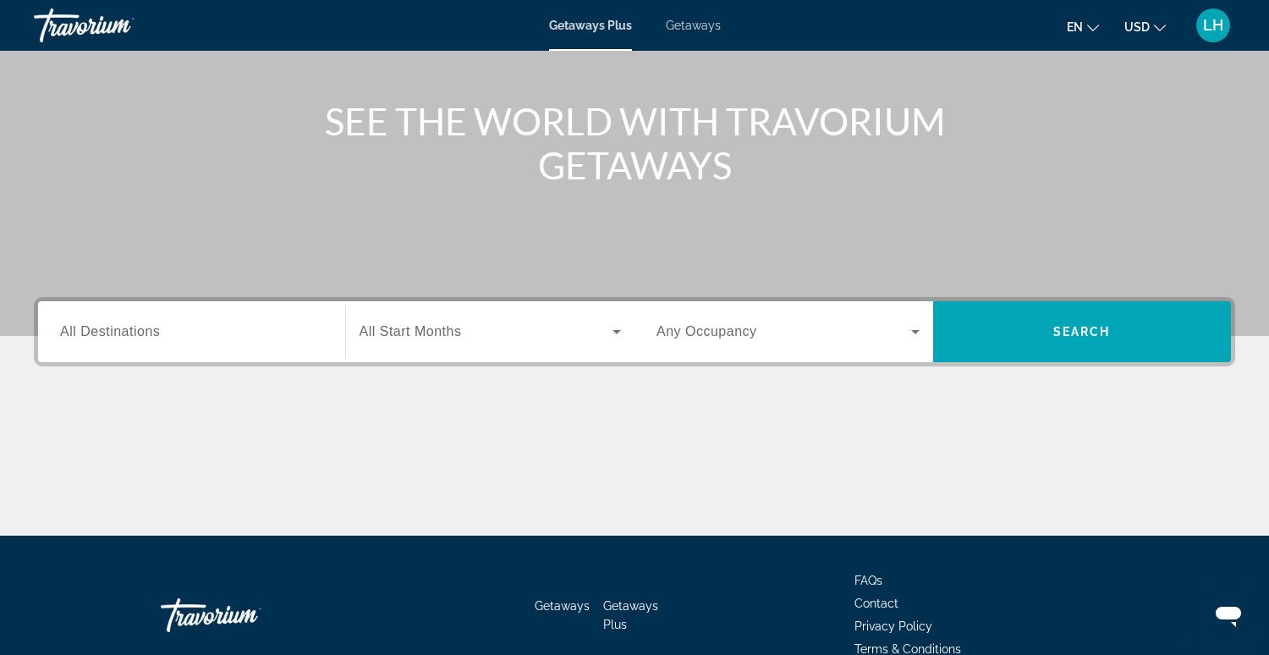
scroll to position [179, 0]
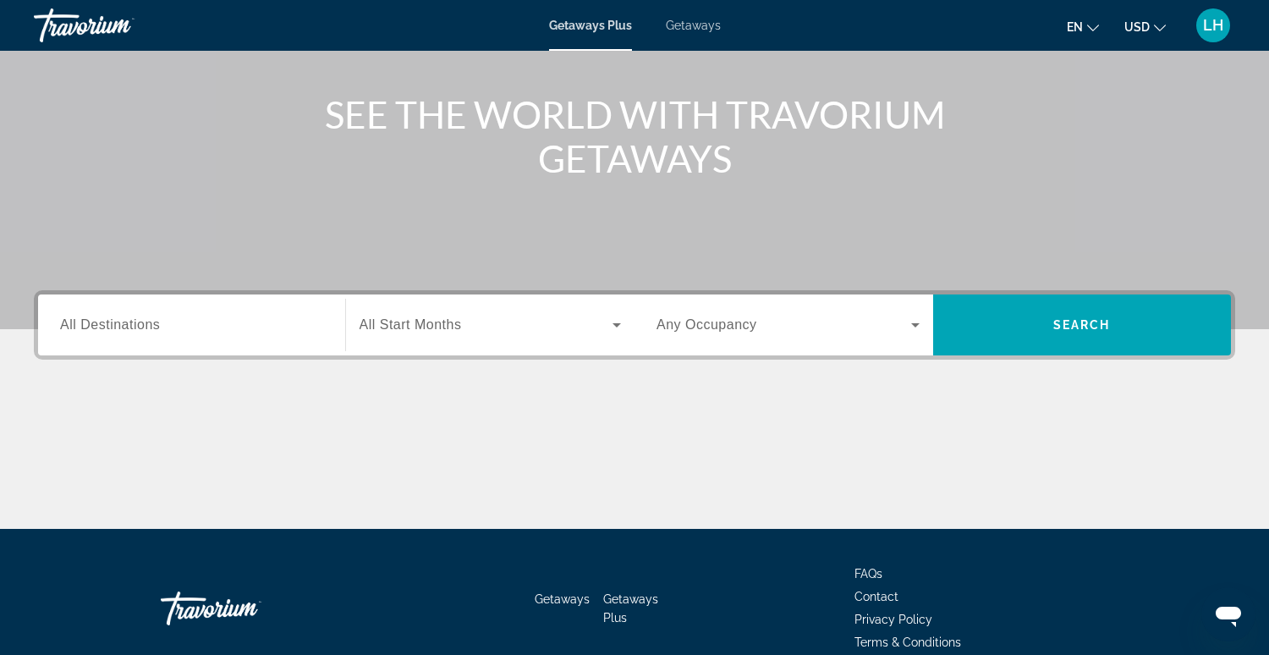
click at [224, 318] on input "Destination All Destinations" at bounding box center [191, 326] width 263 height 20
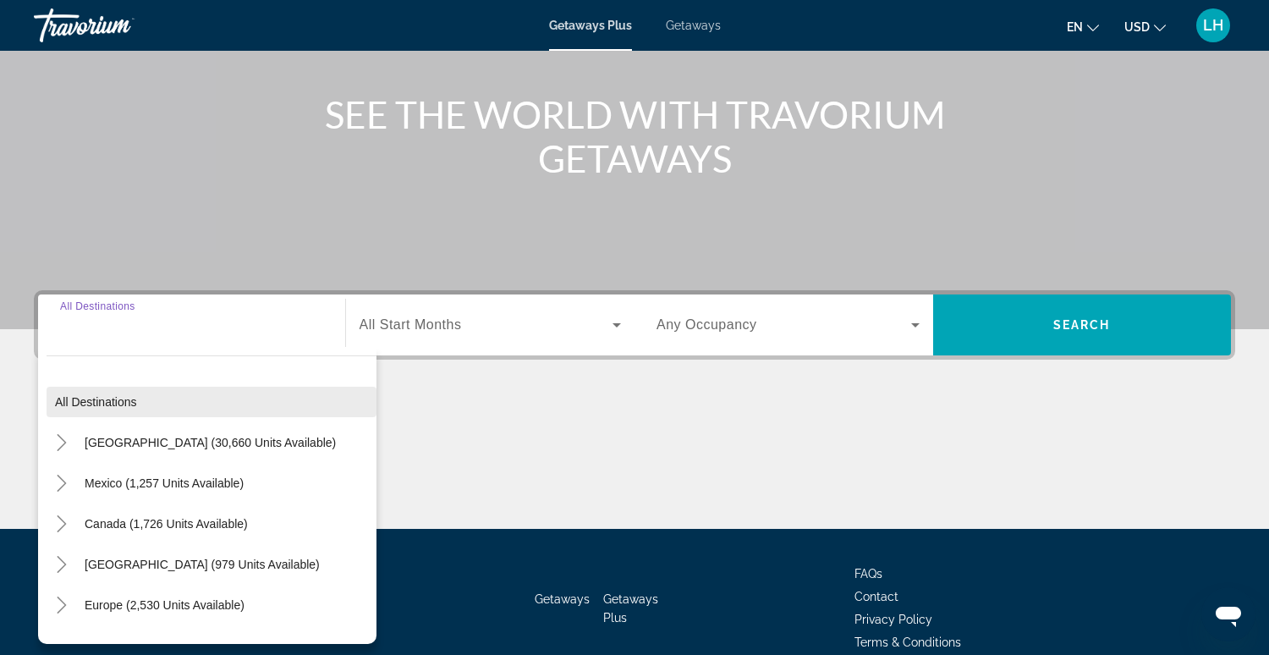
scroll to position [259, 0]
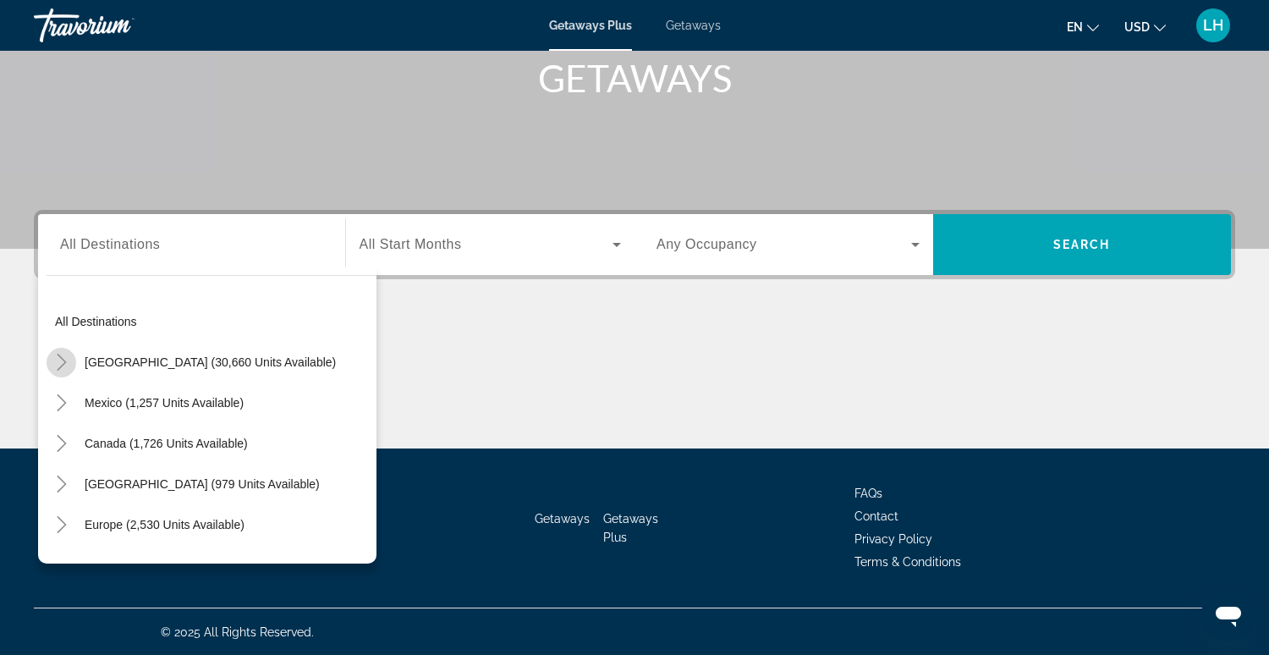
click at [65, 361] on icon "Toggle United States (30,660 units available)" at bounding box center [61, 362] width 17 height 17
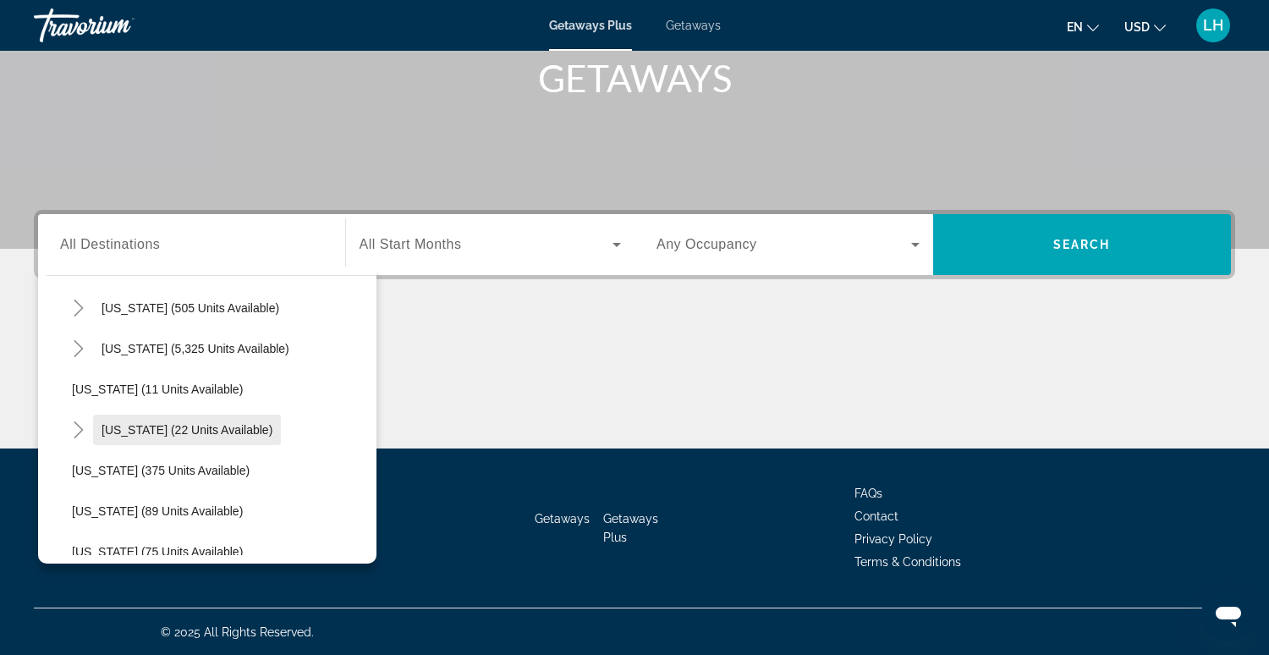
scroll to position [241, 0]
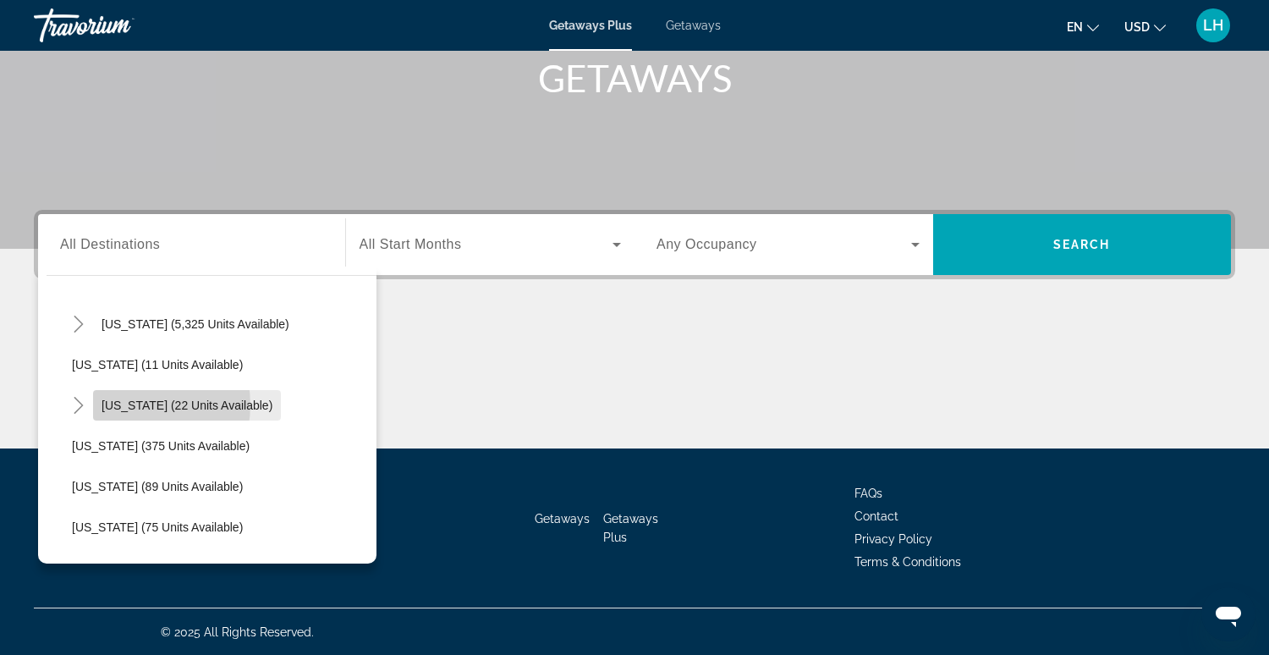
click at [133, 403] on span "[US_STATE] (22 units available)" at bounding box center [187, 406] width 171 height 14
type input "**********"
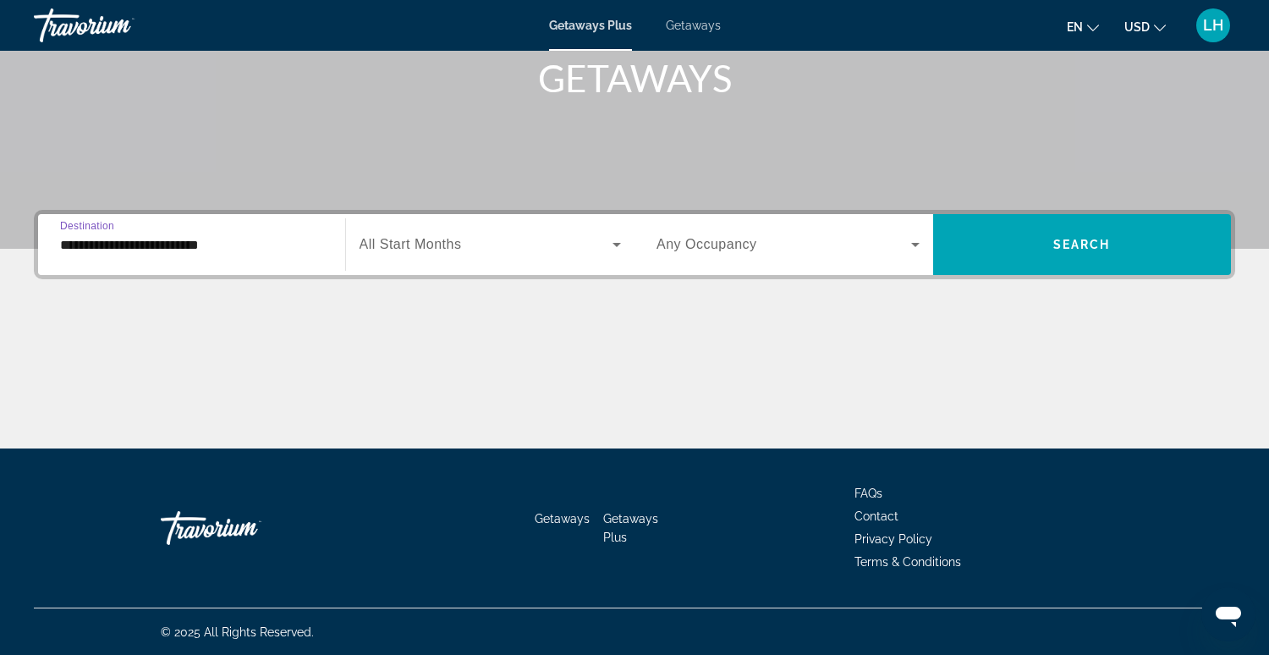
scroll to position [258, 0]
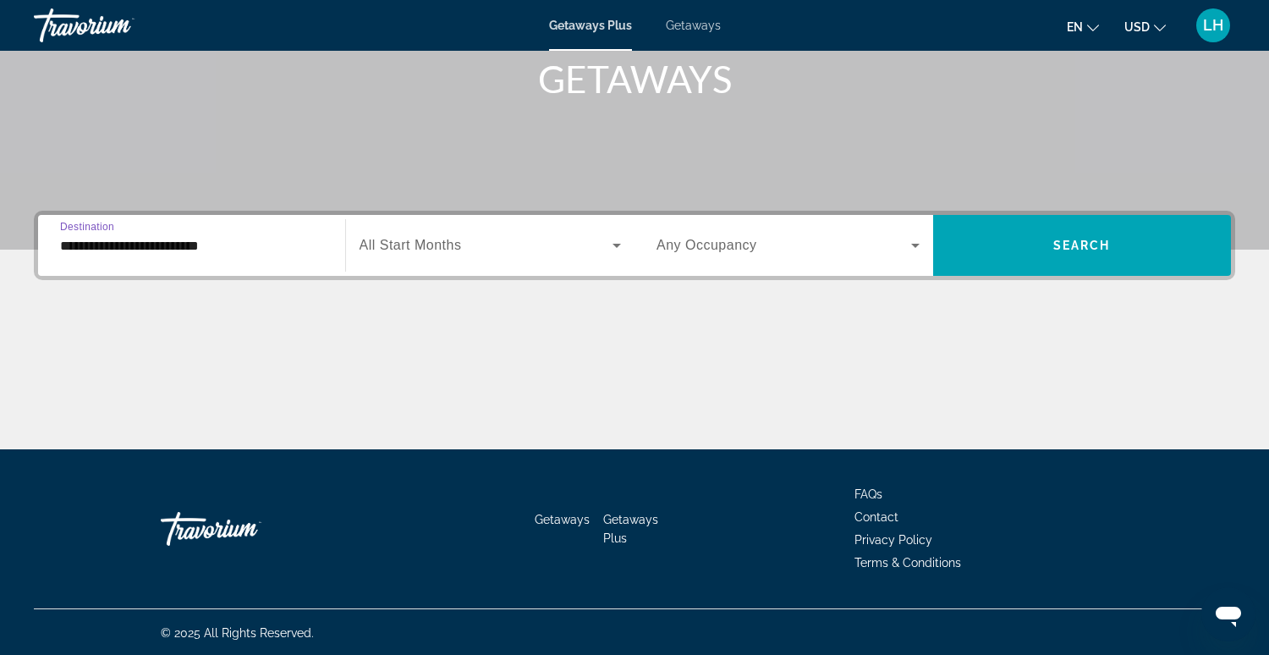
click at [452, 247] on span "All Start Months" at bounding box center [411, 245] width 102 height 14
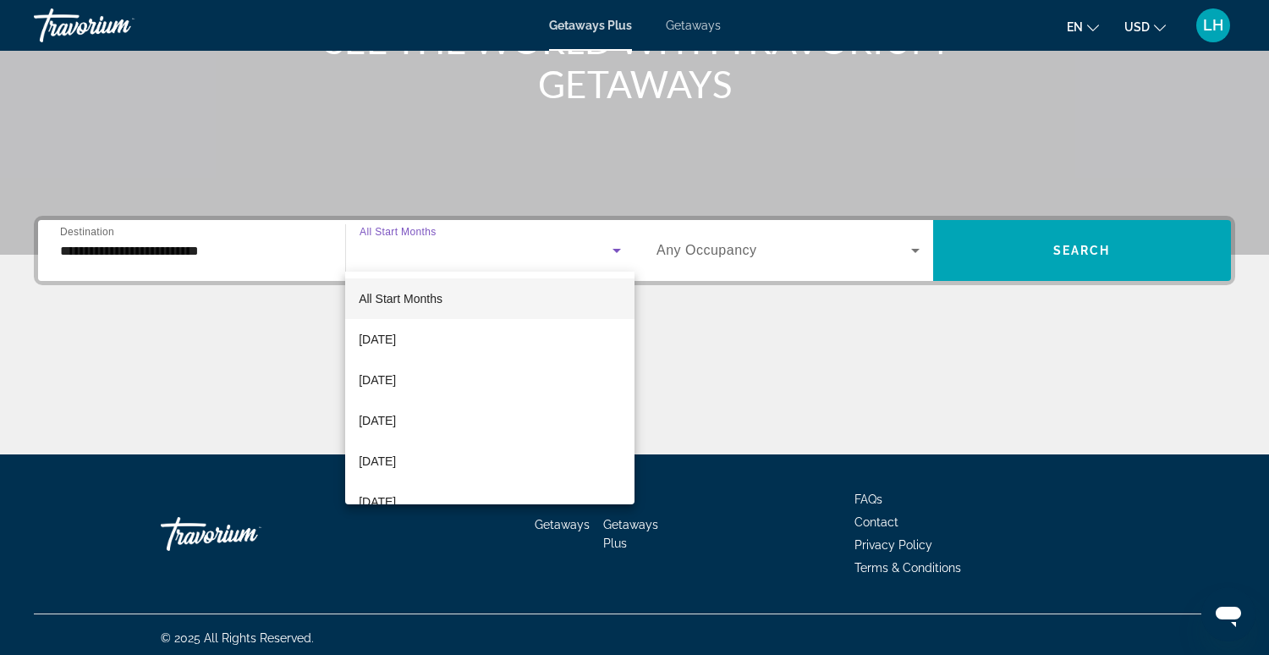
scroll to position [259, 0]
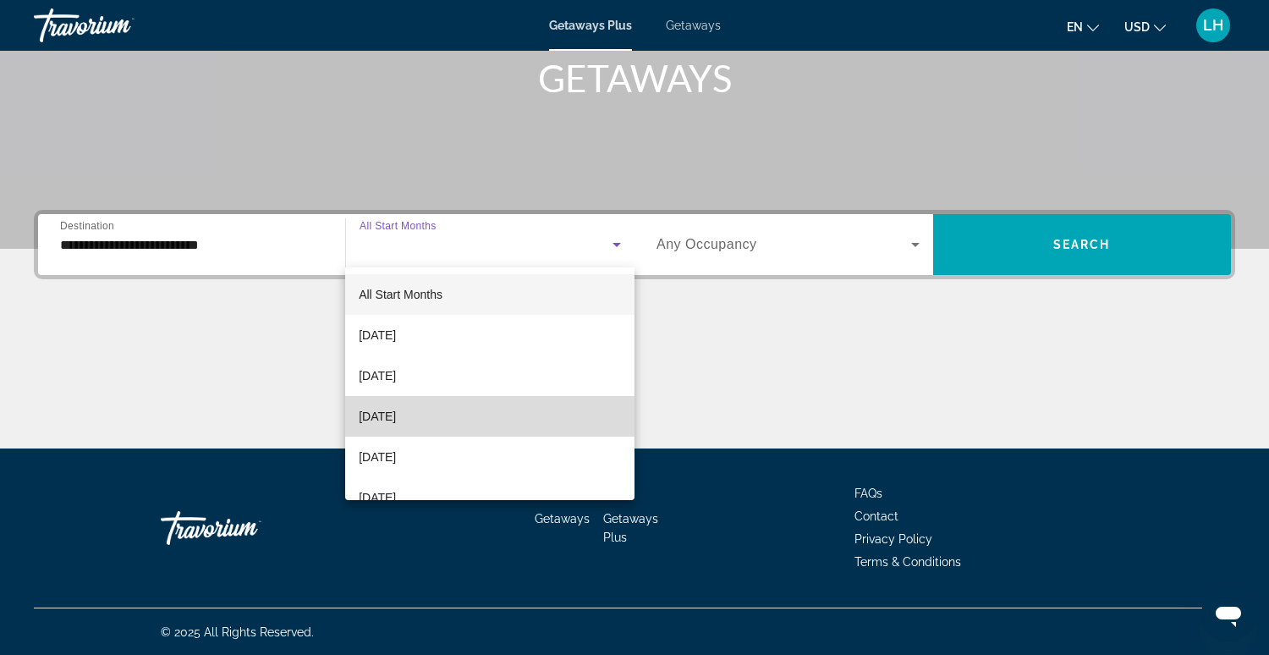
click at [396, 415] on span "[DATE]" at bounding box center [377, 416] width 37 height 20
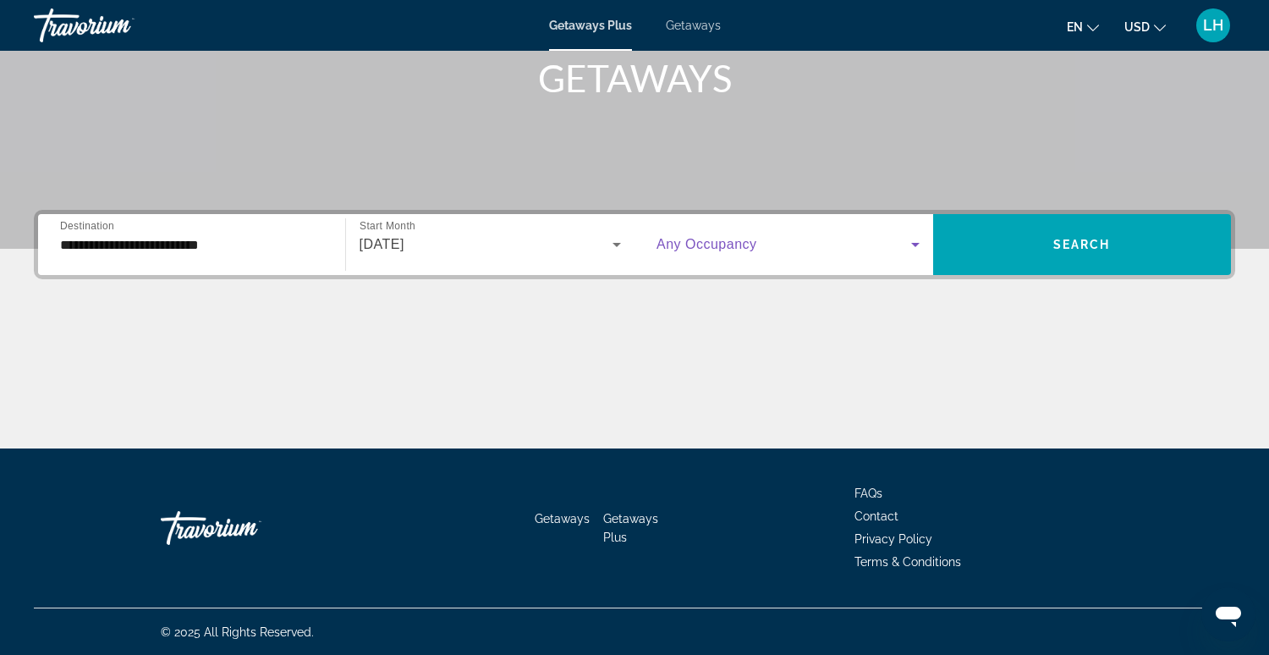
click at [918, 246] on icon "Search widget" at bounding box center [915, 244] width 20 height 20
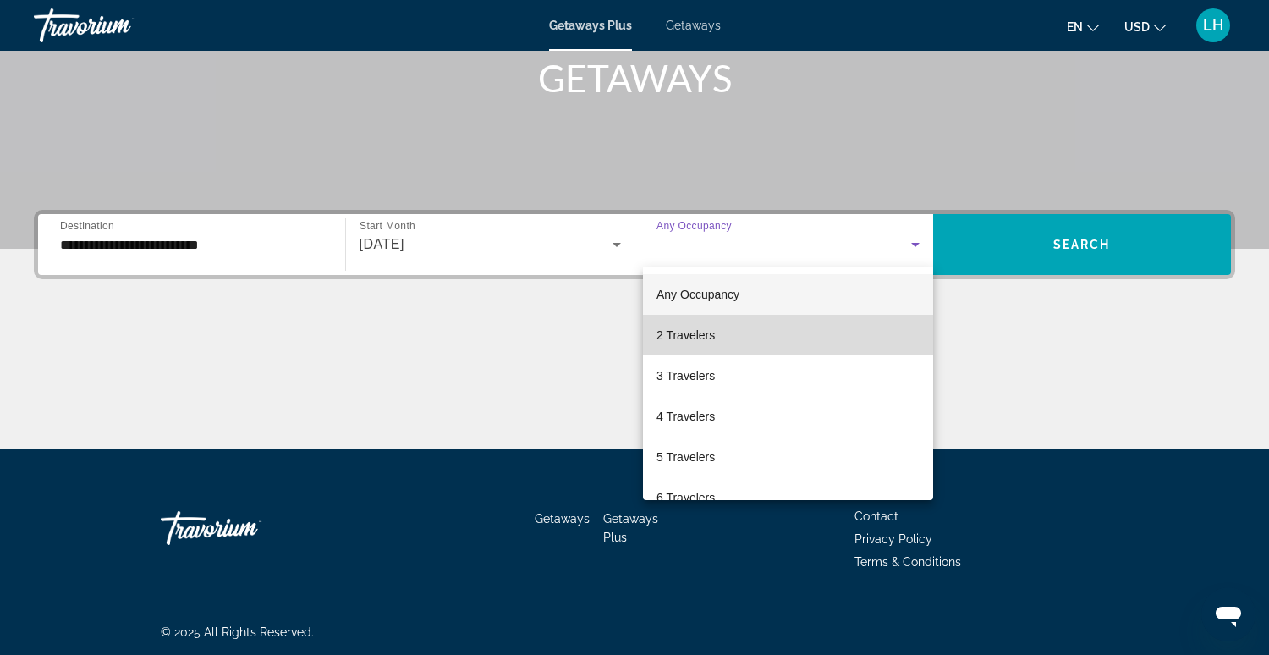
click at [819, 339] on mat-option "2 Travelers" at bounding box center [788, 335] width 290 height 41
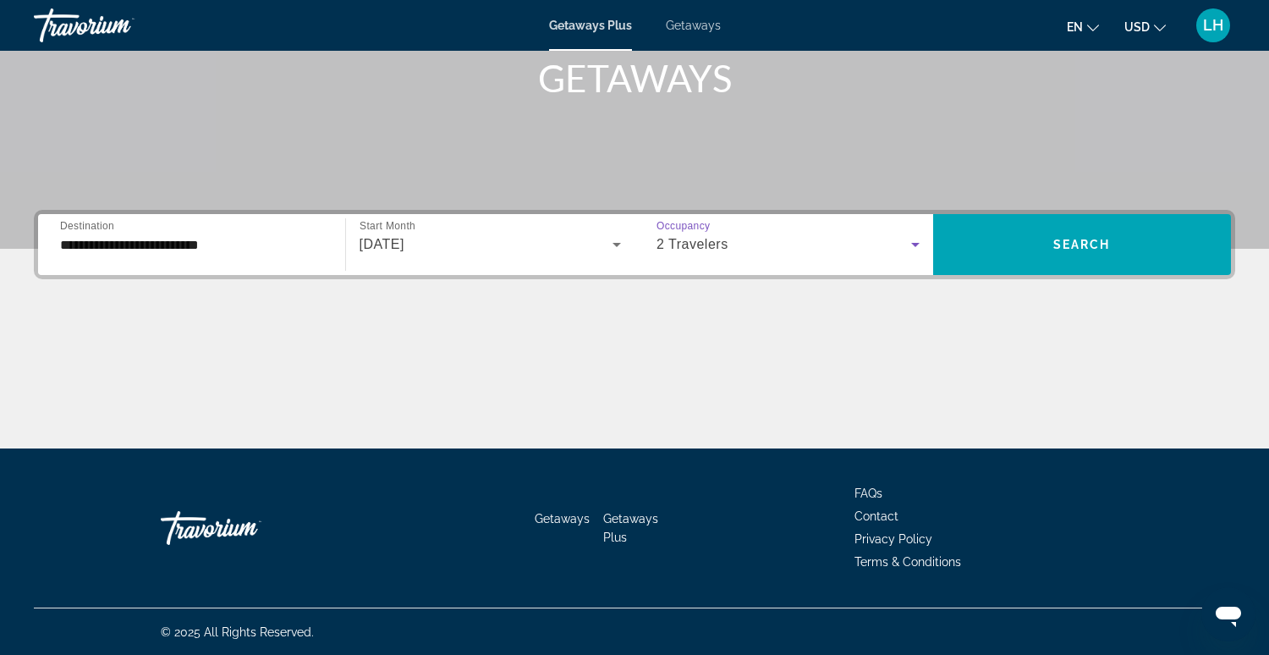
scroll to position [256, 0]
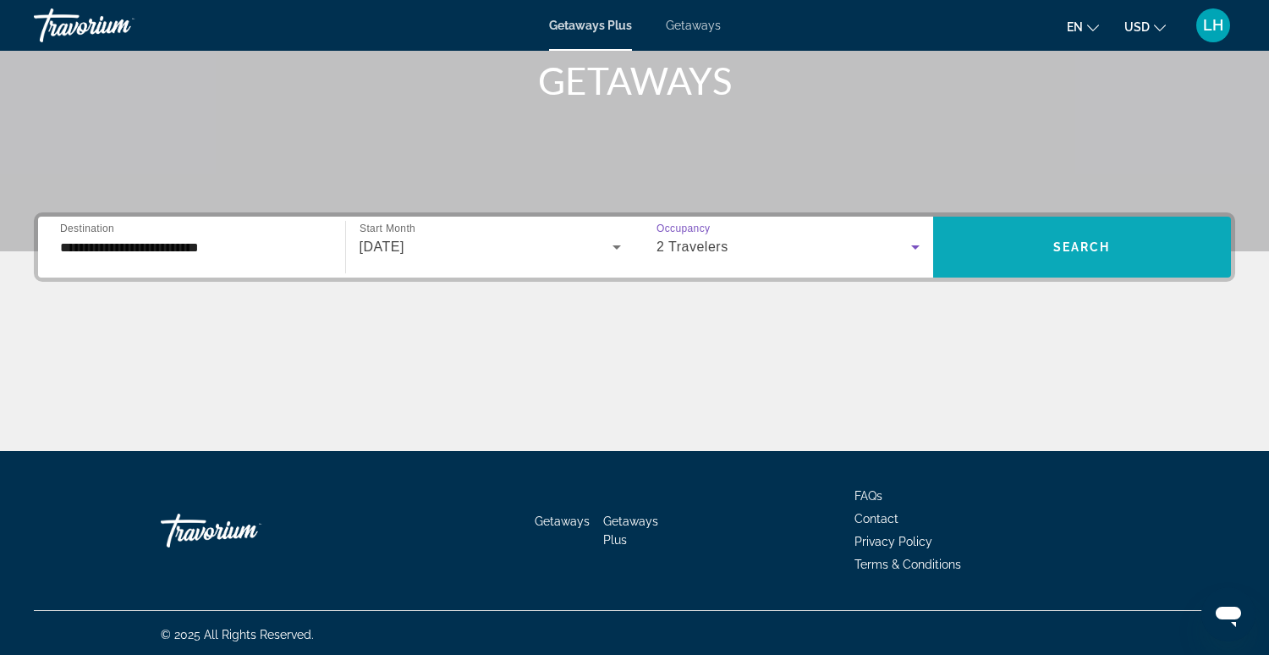
click at [989, 239] on span "Search widget" at bounding box center [1082, 247] width 299 height 41
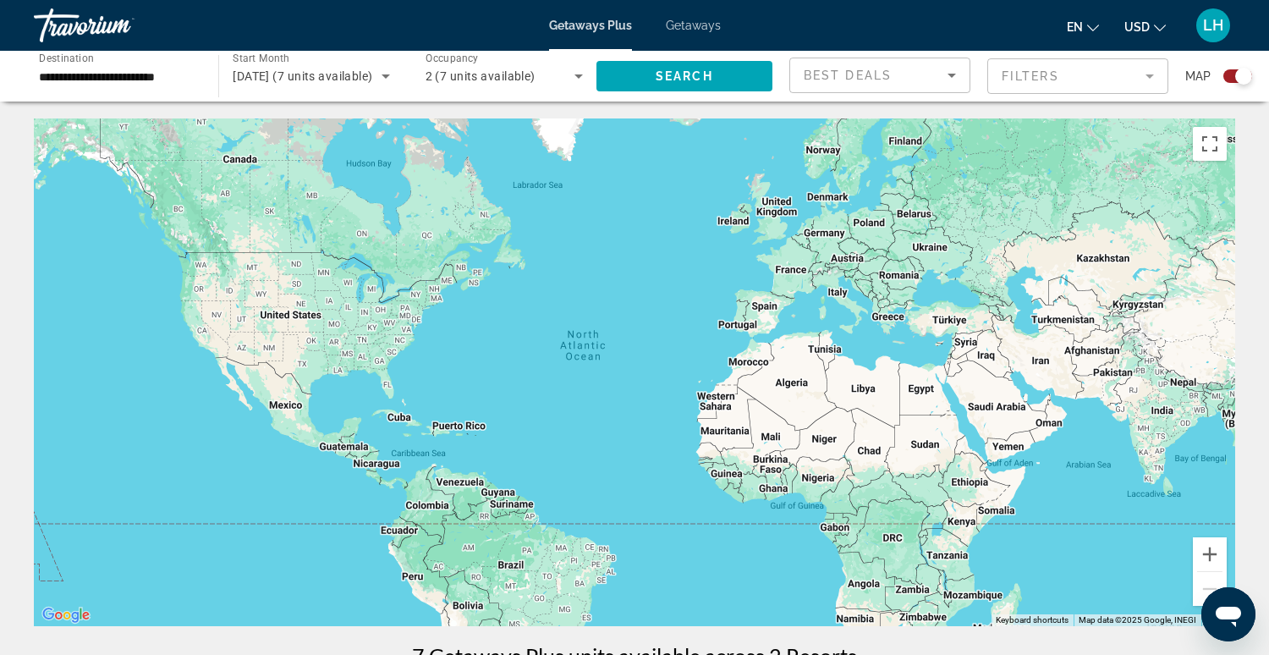
scroll to position [6, 0]
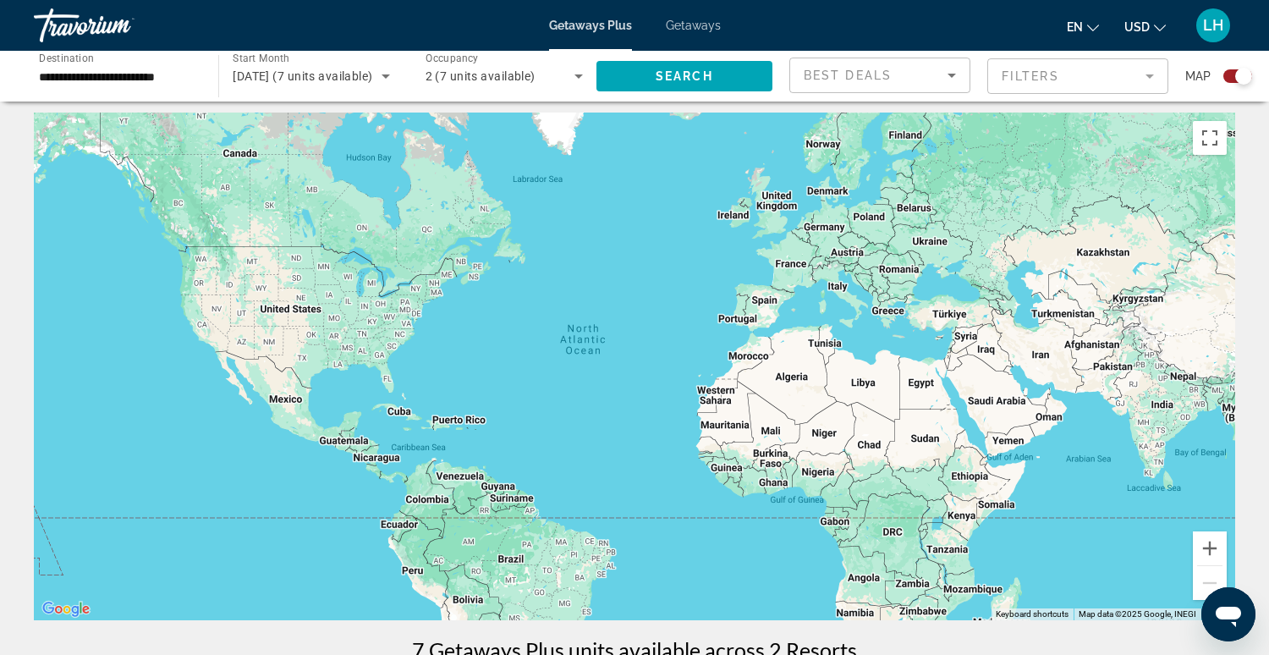
click at [1228, 77] on div "Search widget" at bounding box center [1238, 76] width 29 height 14
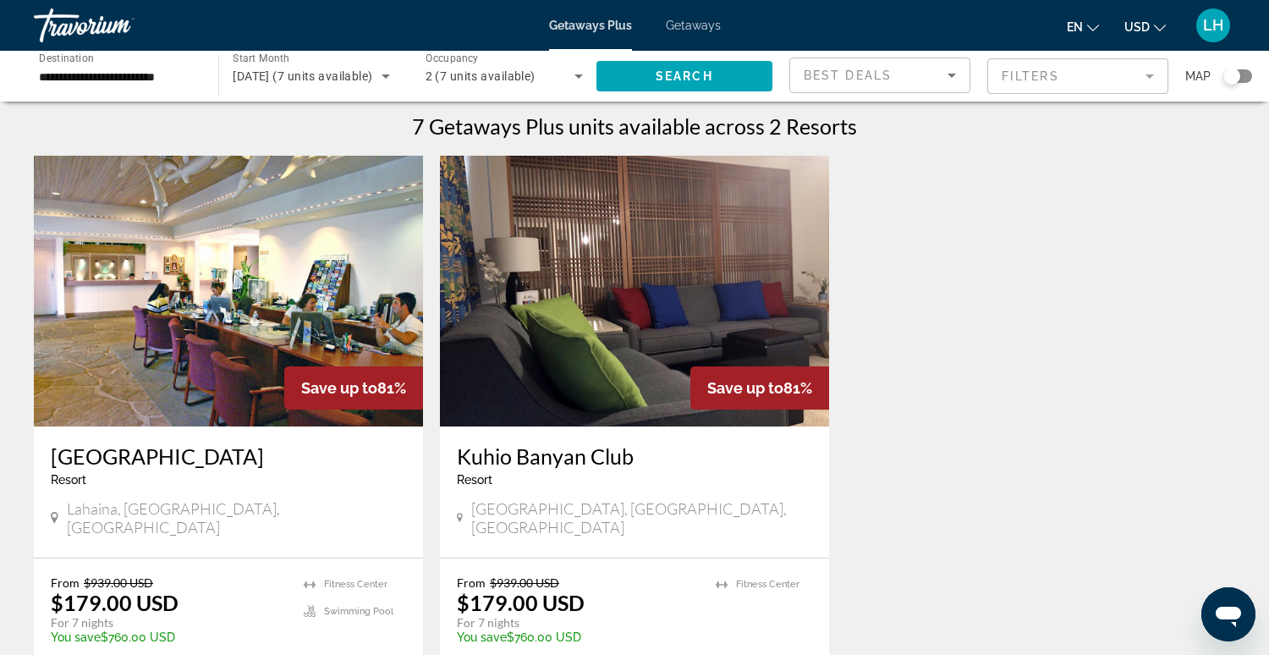
scroll to position [3, 0]
